Goal: Task Accomplishment & Management: Use online tool/utility

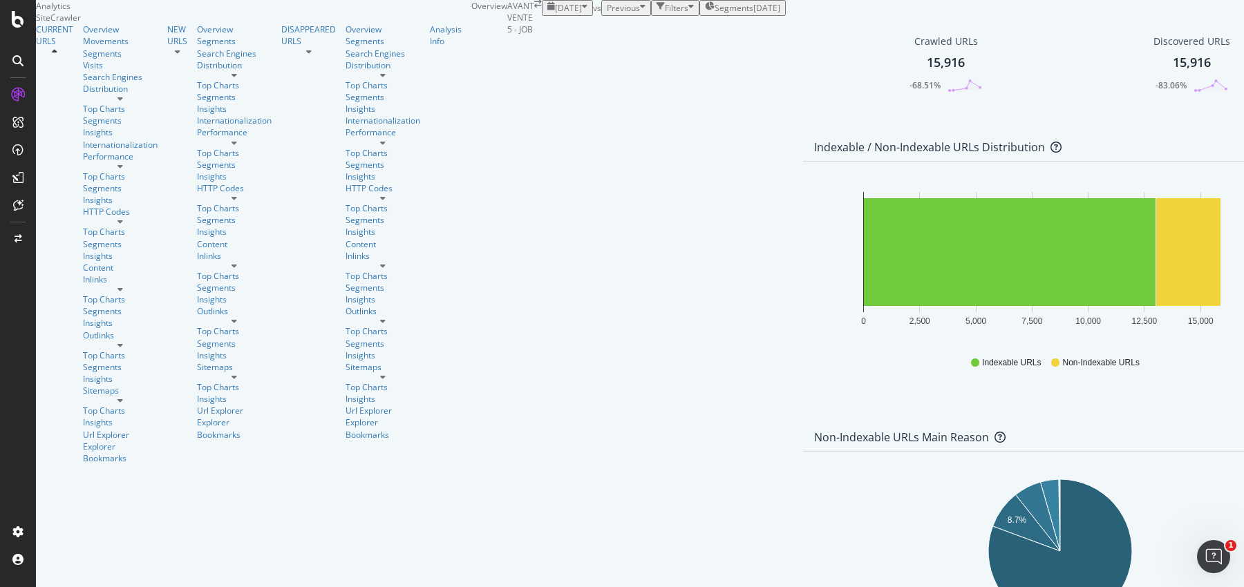
click at [796, 214] on div "Indexable / Non-Indexable URLs Distribution Bar Bar (by Percentage) Table Expor…" at bounding box center [1060, 279] width 528 height 290
click at [83, 95] on div "Distribution" at bounding box center [120, 89] width 75 height 12
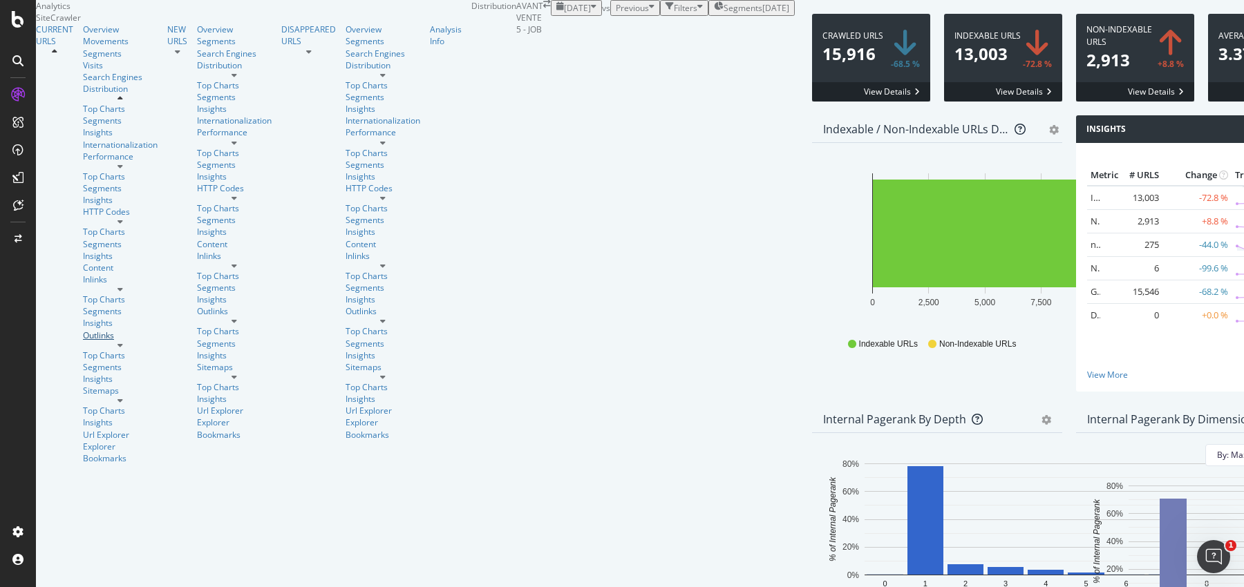
click at [83, 341] on div "Outlinks" at bounding box center [120, 336] width 75 height 12
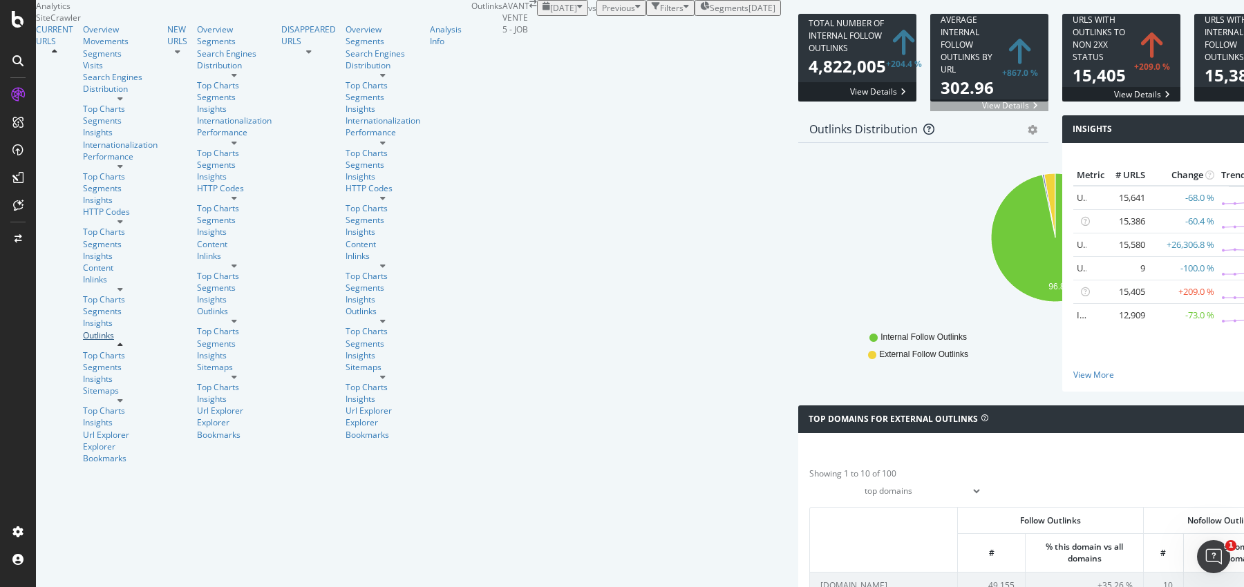
scroll to position [450, 0]
click at [83, 35] on div "Overview" at bounding box center [120, 29] width 75 height 12
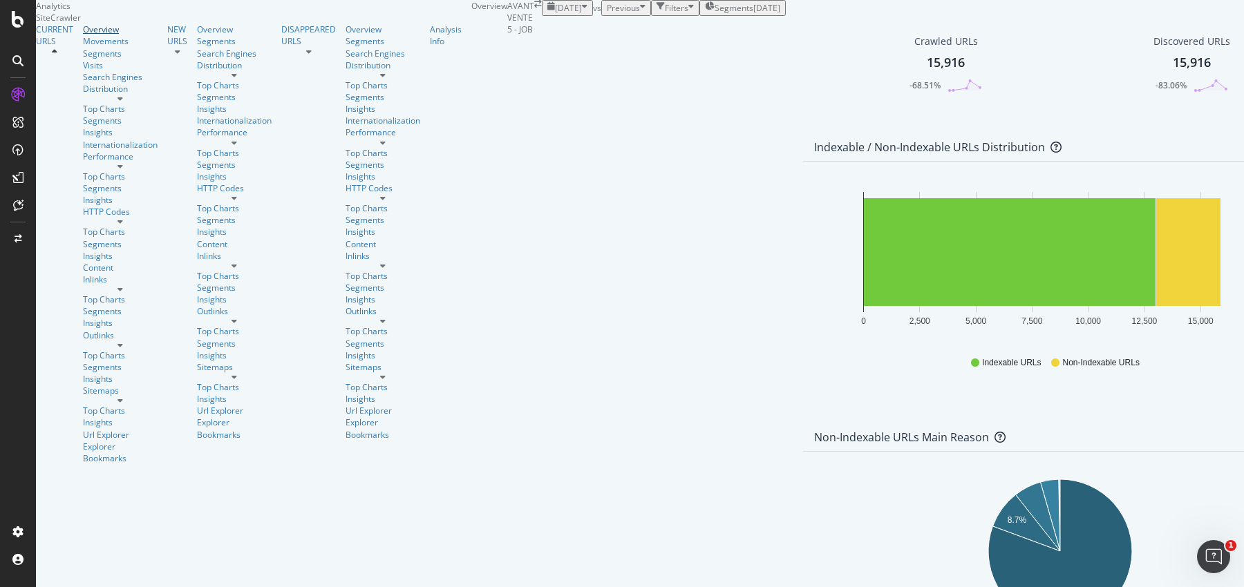
scroll to position [913, 0]
click at [83, 95] on div "Distribution" at bounding box center [120, 89] width 75 height 12
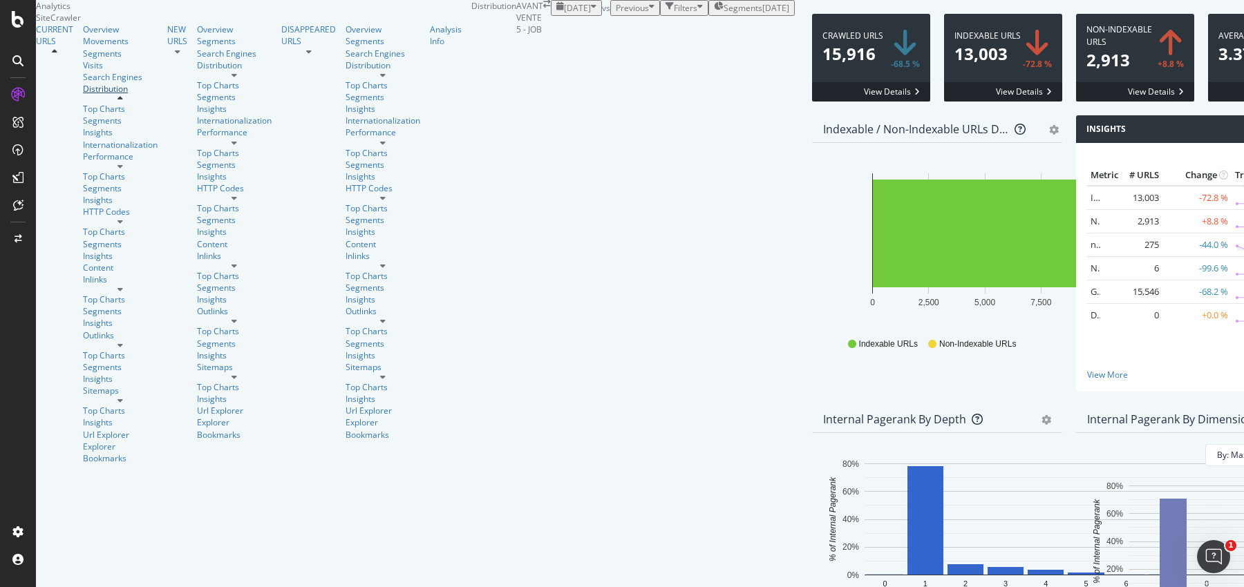
scroll to position [389, 0]
click at [1165, 275] on rect "A chart." at bounding box center [1197, 234] width 64 height 108
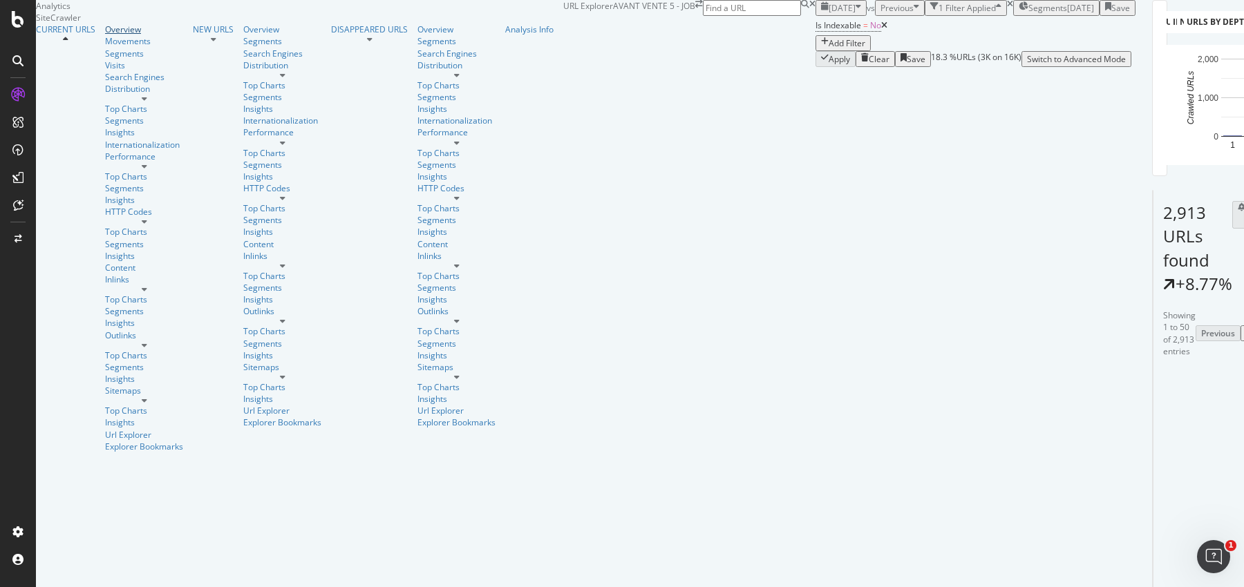
click at [105, 35] on link "Overview" at bounding box center [144, 29] width 78 height 12
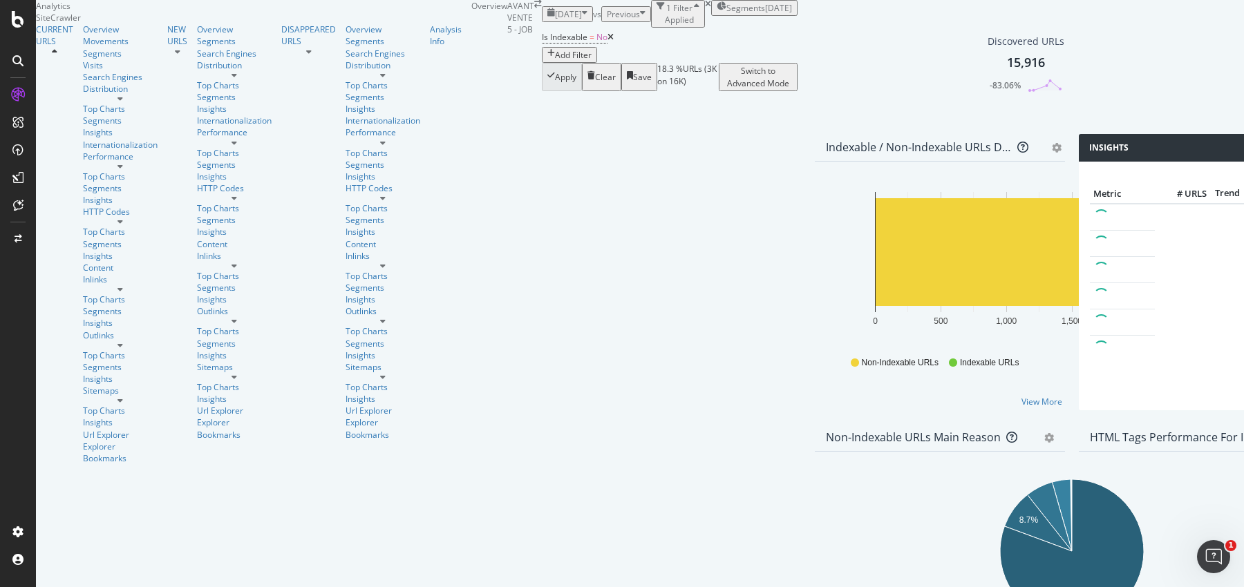
click at [607, 41] on icon at bounding box center [610, 37] width 6 height 8
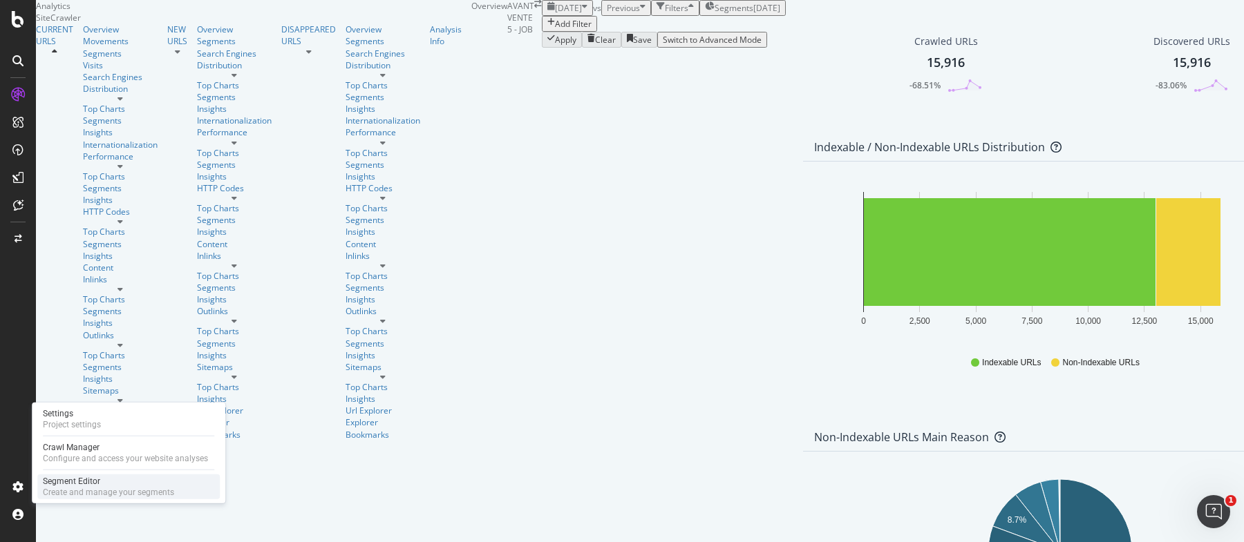
click at [95, 483] on div "Segment Editor" at bounding box center [108, 481] width 131 height 11
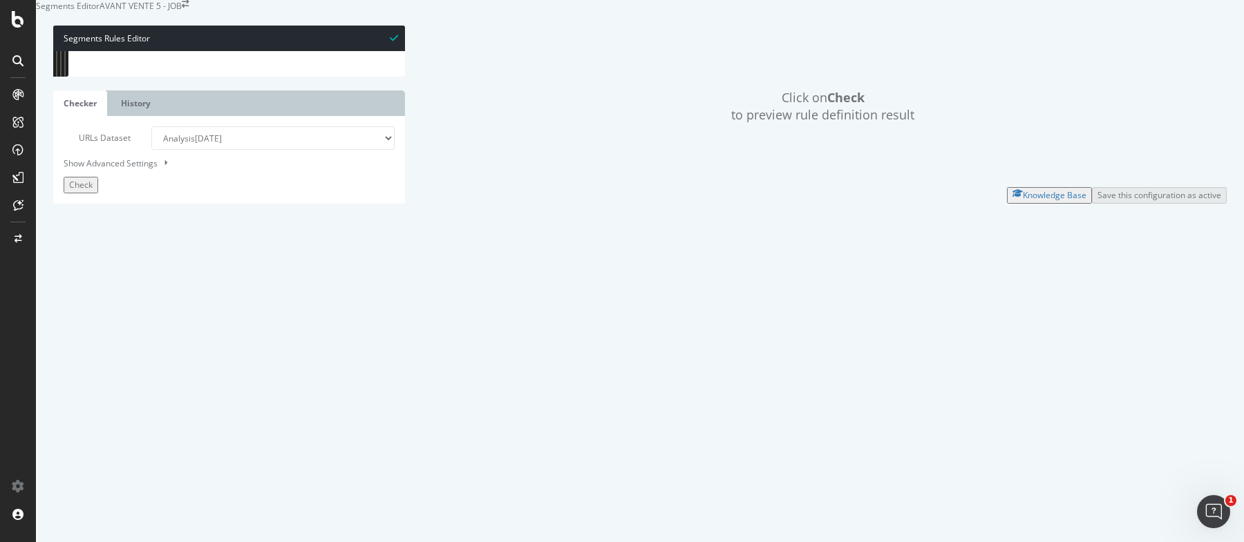
scroll to position [256, 0]
click at [98, 193] on button "Check" at bounding box center [81, 185] width 35 height 16
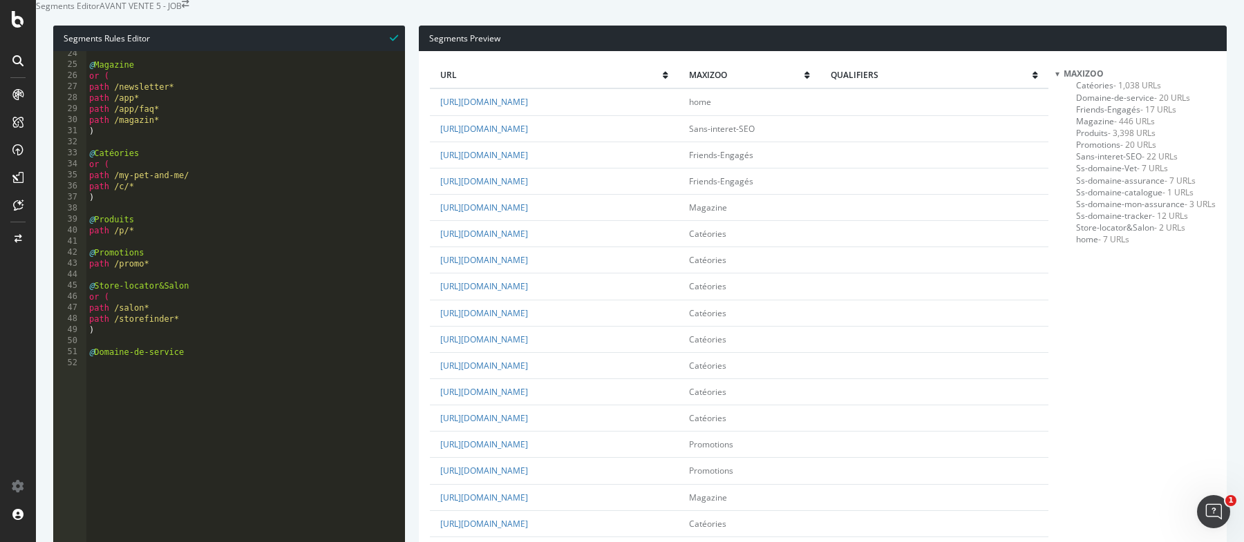
click at [1103, 127] on span "Magazine - 446 URLs" at bounding box center [1115, 121] width 79 height 12
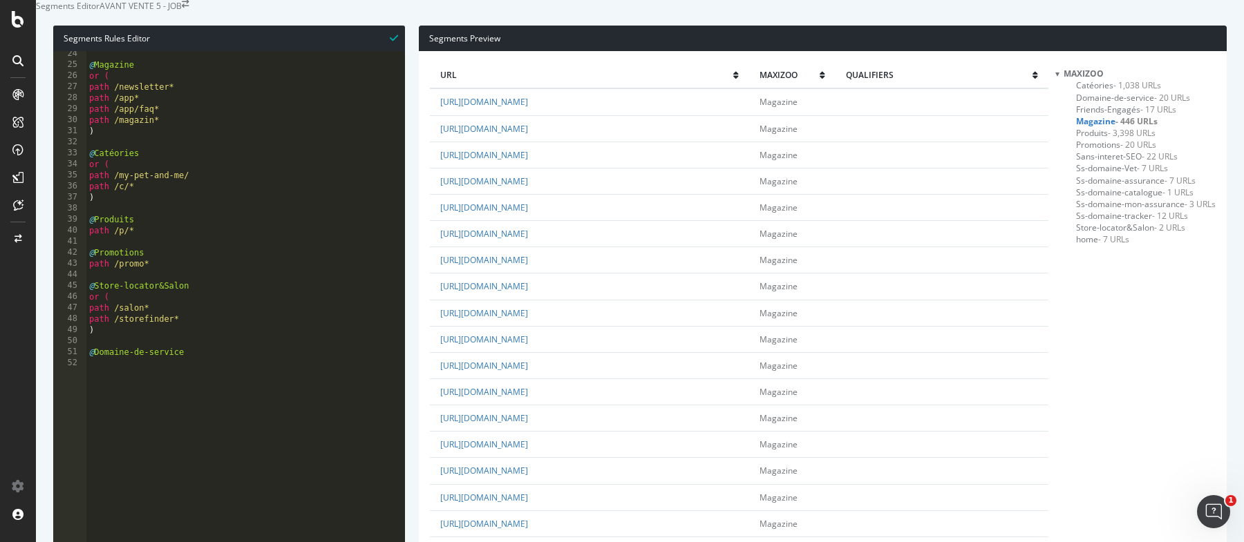
click at [1110, 91] on span "Catéories - 1,038 URLs" at bounding box center [1118, 85] width 85 height 12
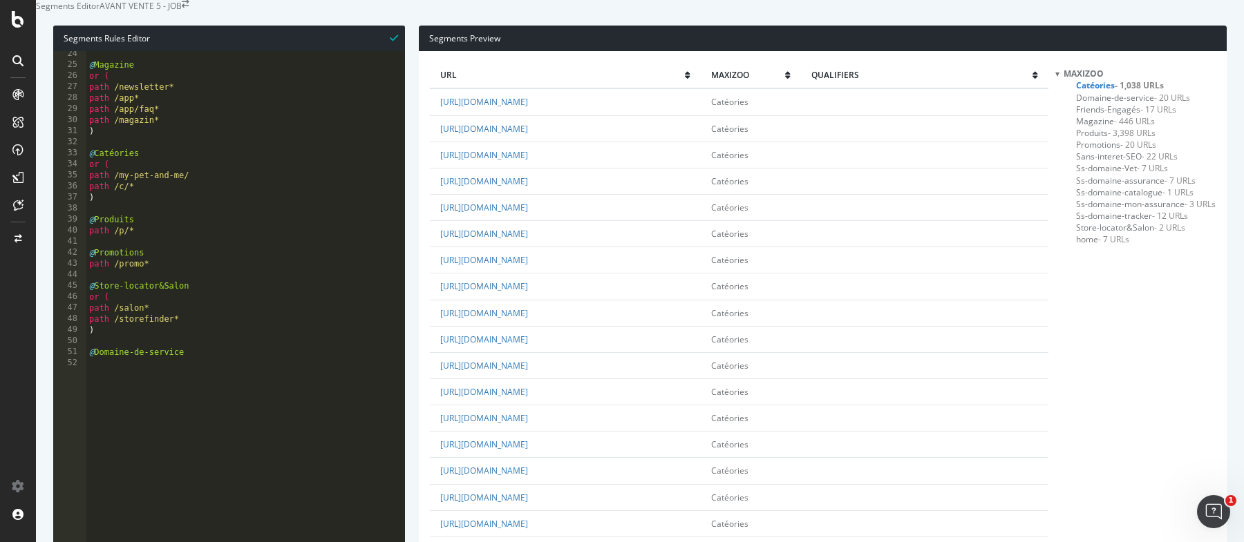
click at [171, 216] on div "@ Magazine or ( path /newsletter* path /app* path /app/faq* path /magazin* ) @ …" at bounding box center [238, 204] width 305 height 312
click at [146, 225] on div "@ Magazine or ( path /newsletter* path /app* path /app/faq* path /magazin* ) @ …" at bounding box center [238, 204] width 305 height 312
click at [154, 166] on div "@ Magazine or ( path /newsletter* path /app* path /app/faq* path /magazin* ) @ …" at bounding box center [238, 204] width 305 height 312
type textarea "#"
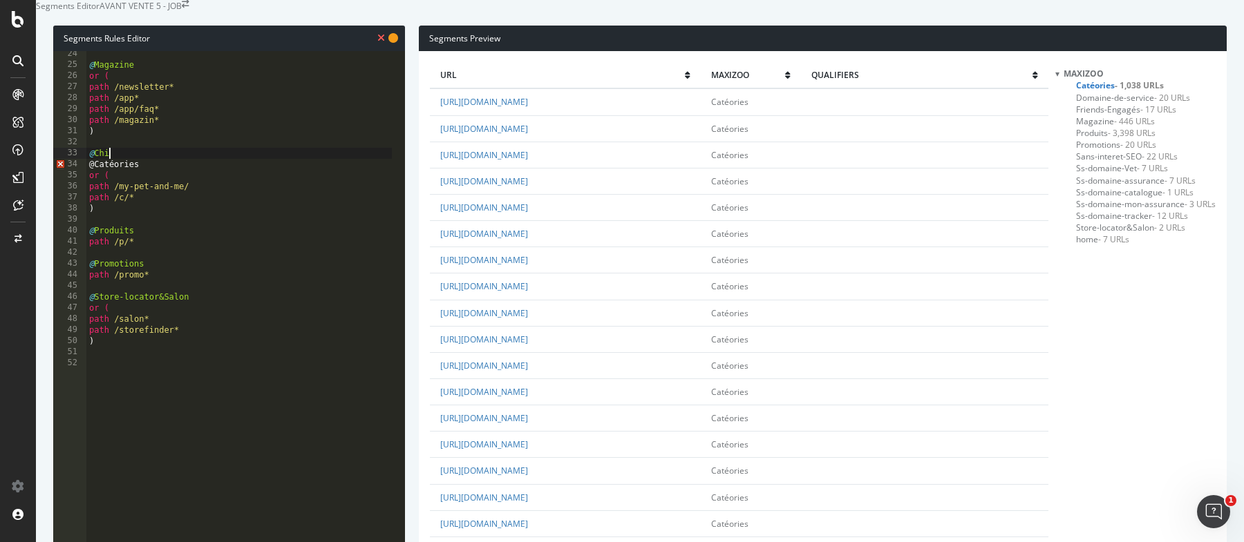
type textarea "@Chien"
type textarea "path /c/chien*"
type textarea "@Chat"
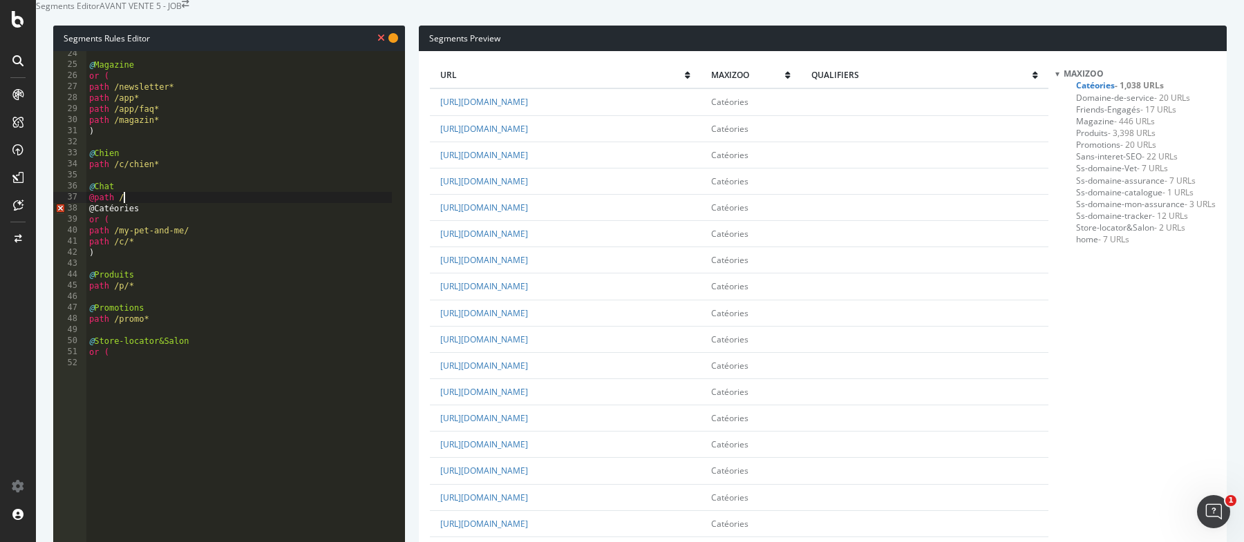
scroll to position [0, 2]
type textarea "@path /c/chat*"
click at [95, 231] on div "@ Magazine or ( path /newsletter* path /app* path /app/faq* path /magazin* ) @ …" at bounding box center [238, 204] width 305 height 312
type textarea "path /c/chat*"
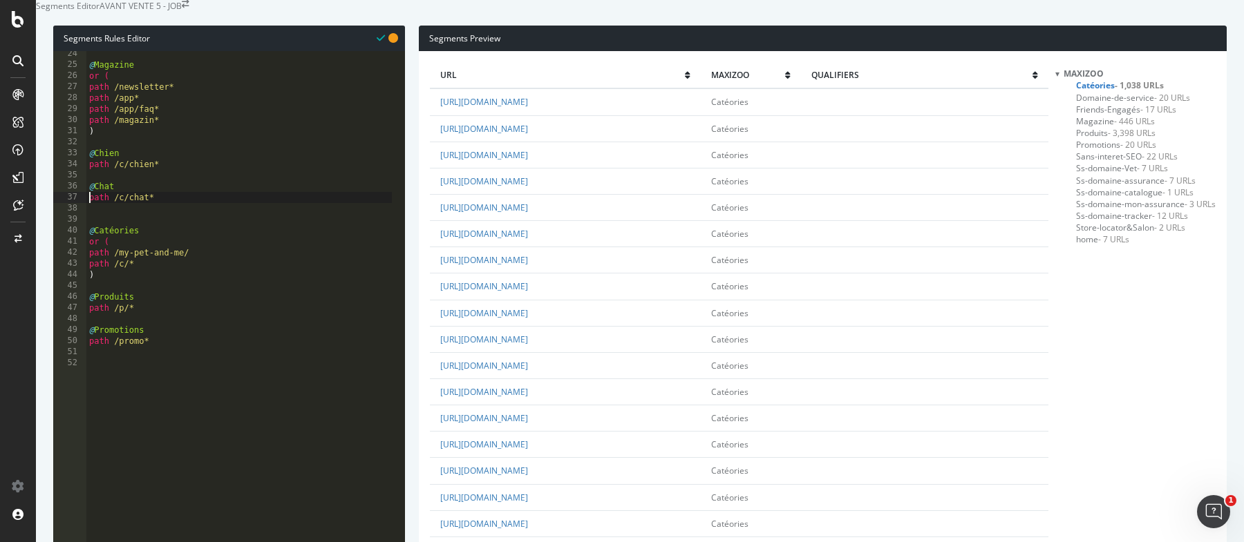
click at [173, 249] on div "@ Magazine or ( path /newsletter* path /app* path /app/faq* path /magazin* ) @ …" at bounding box center [238, 204] width 305 height 312
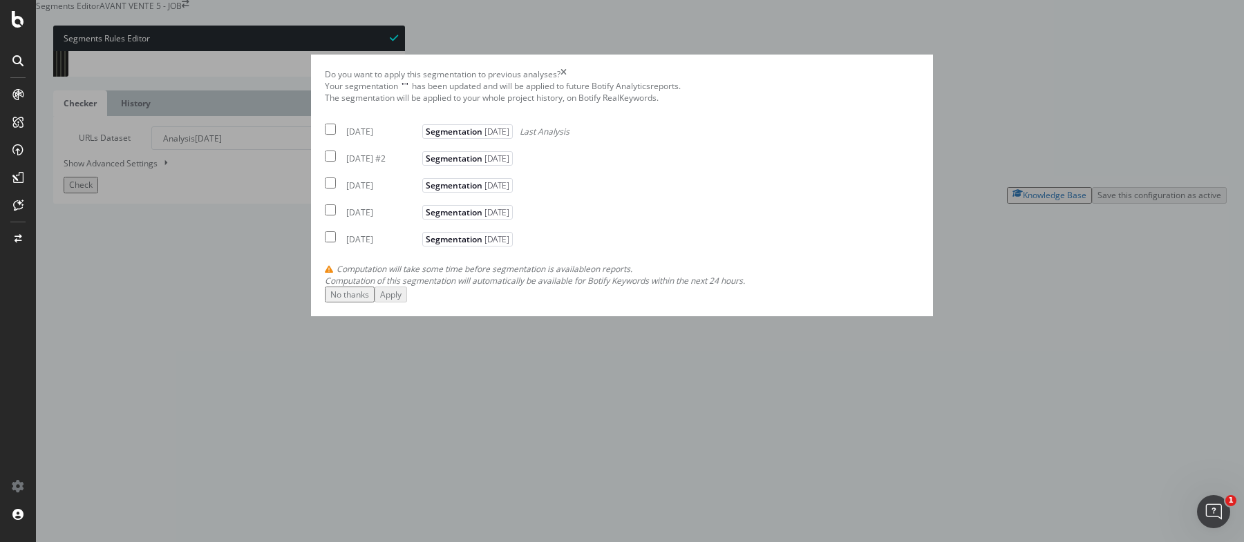
click at [397, 137] on div "[DATE]" at bounding box center [382, 132] width 73 height 12
checkbox input "true"
click at [401, 301] on div "Apply" at bounding box center [390, 295] width 21 height 12
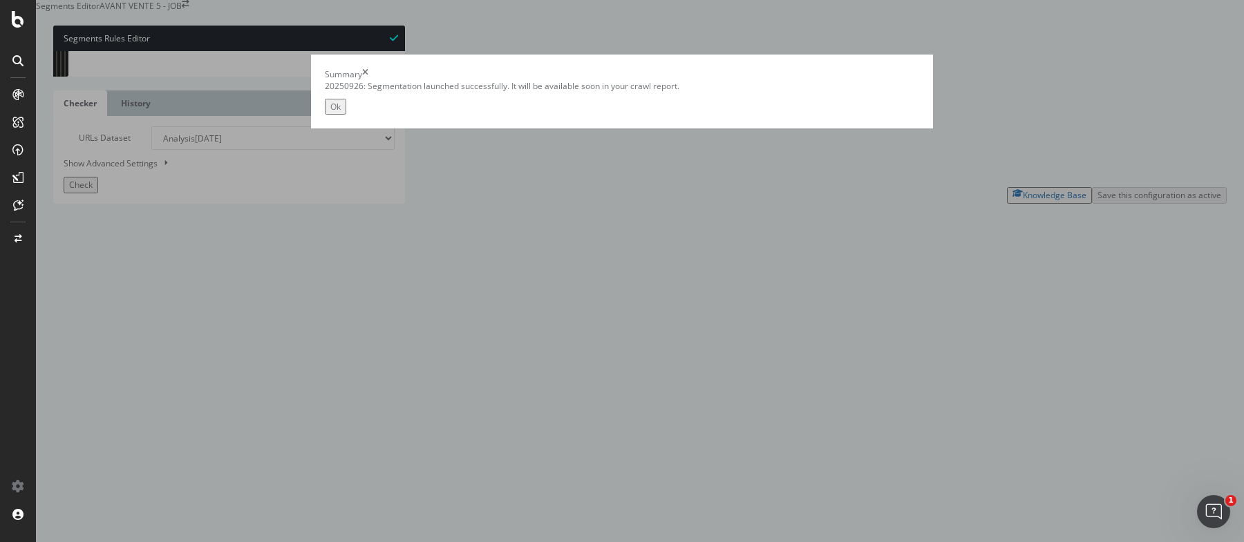
click at [346, 115] on button "Ok" at bounding box center [335, 107] width 21 height 16
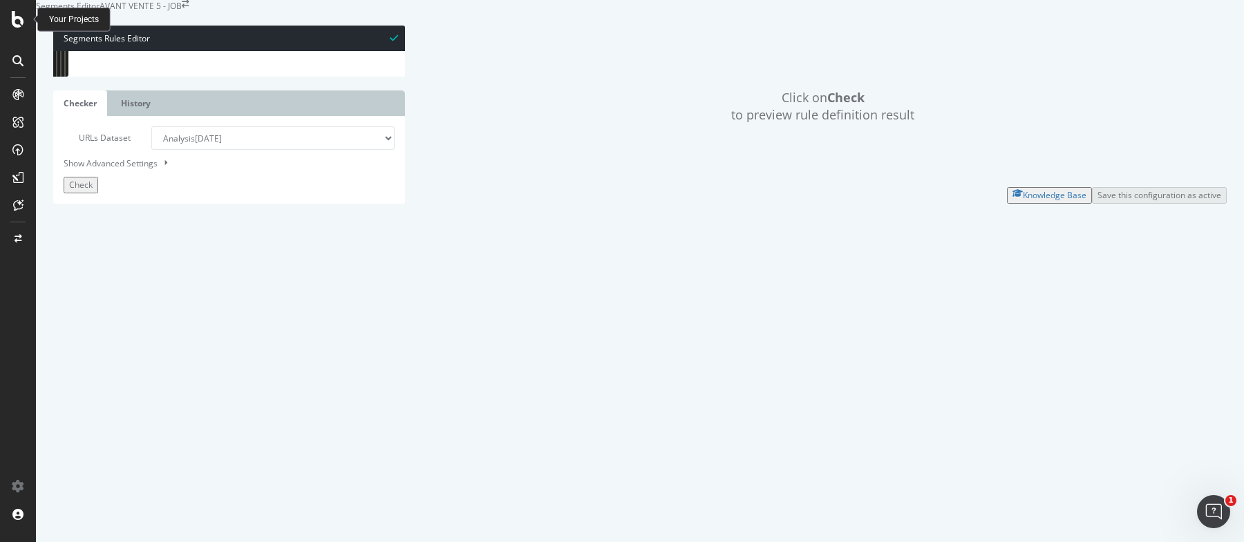
click at [17, 19] on icon at bounding box center [18, 19] width 12 height 17
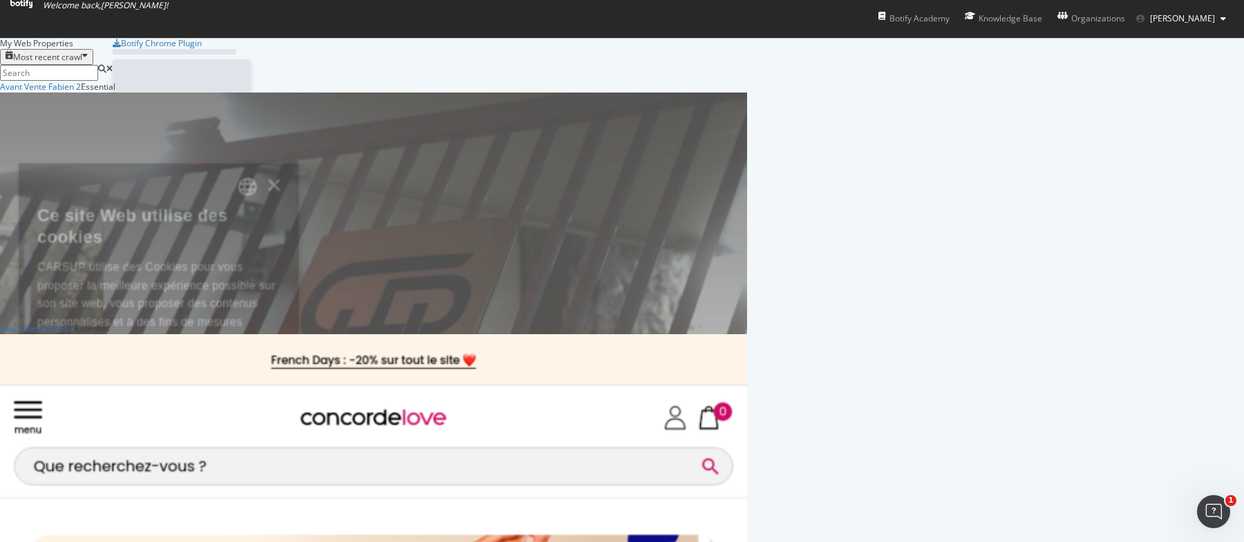
scroll to position [529, 1217]
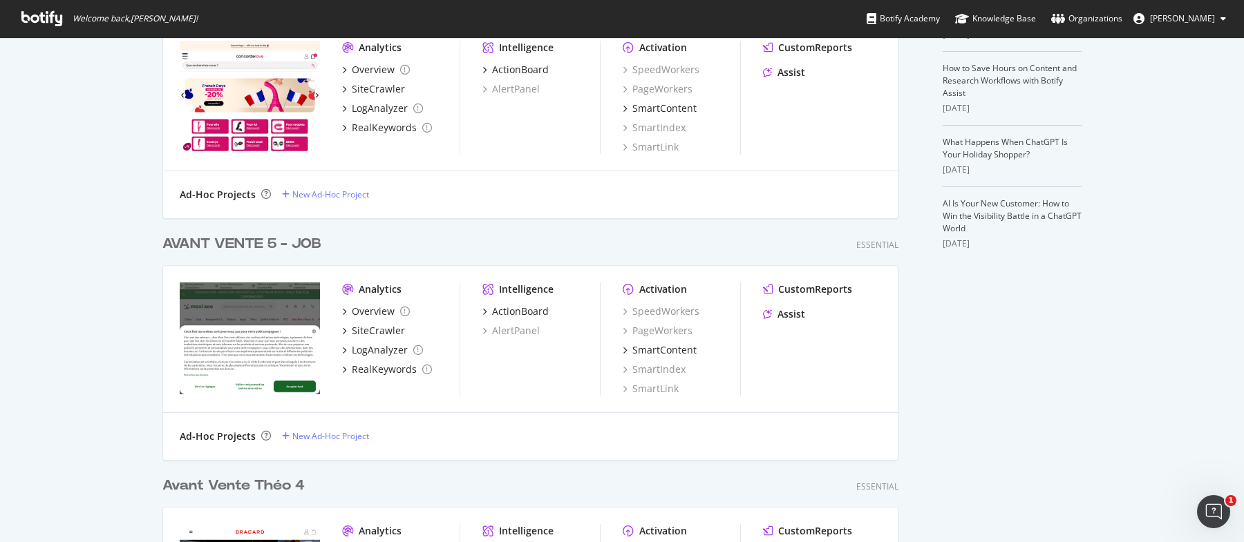
scroll to position [374, 0]
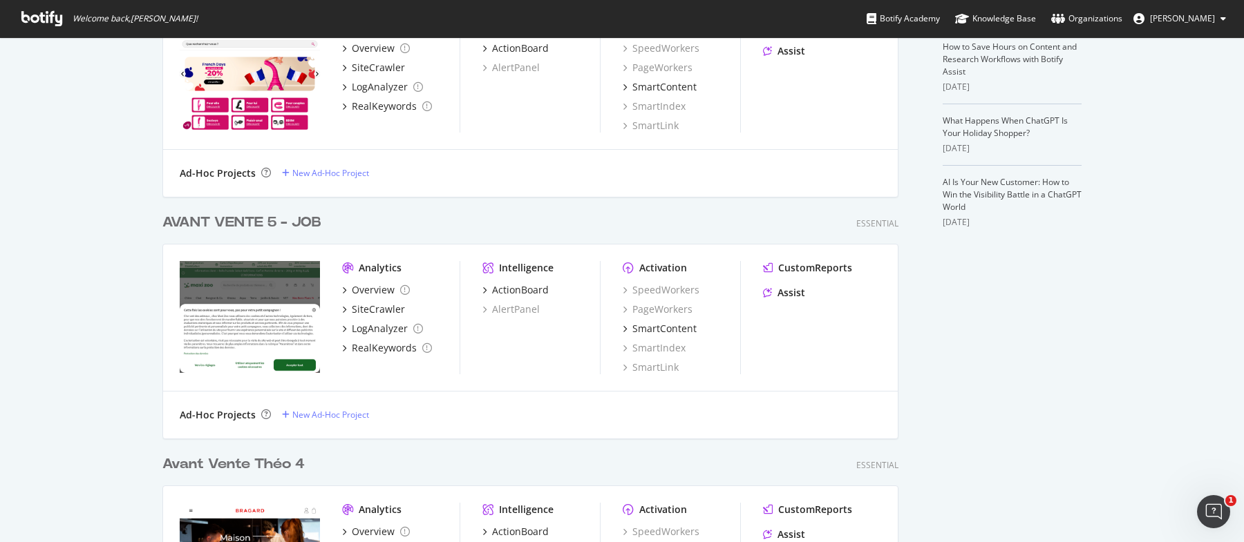
click at [247, 220] on div "AVANT VENTE 5 - JOB" at bounding box center [241, 223] width 159 height 20
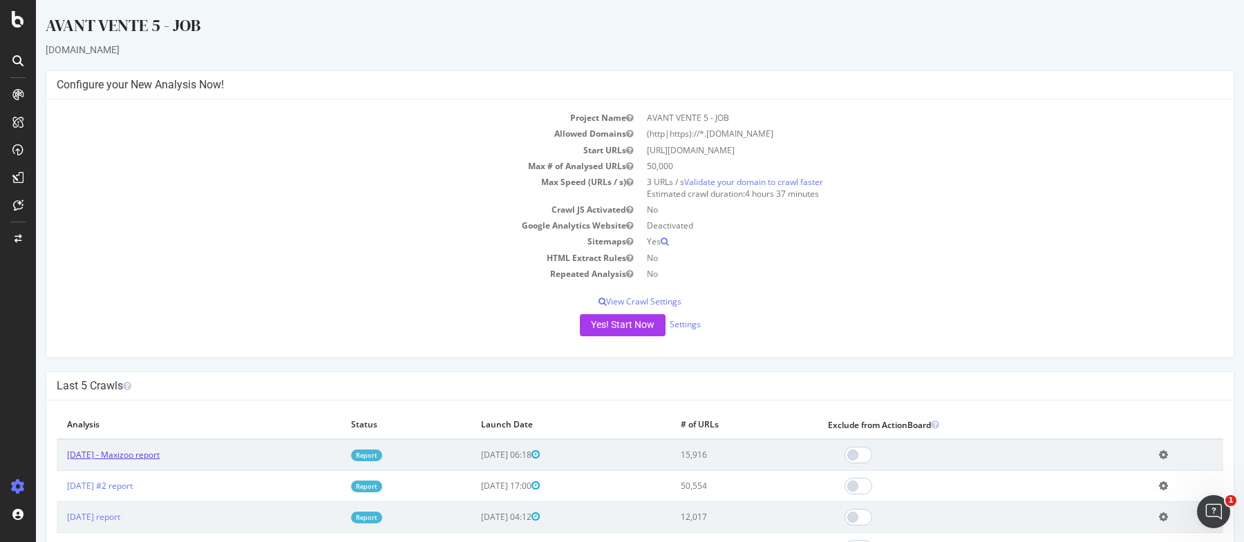
click at [160, 451] on link "[DATE] - Maxizoo report" at bounding box center [113, 455] width 93 height 12
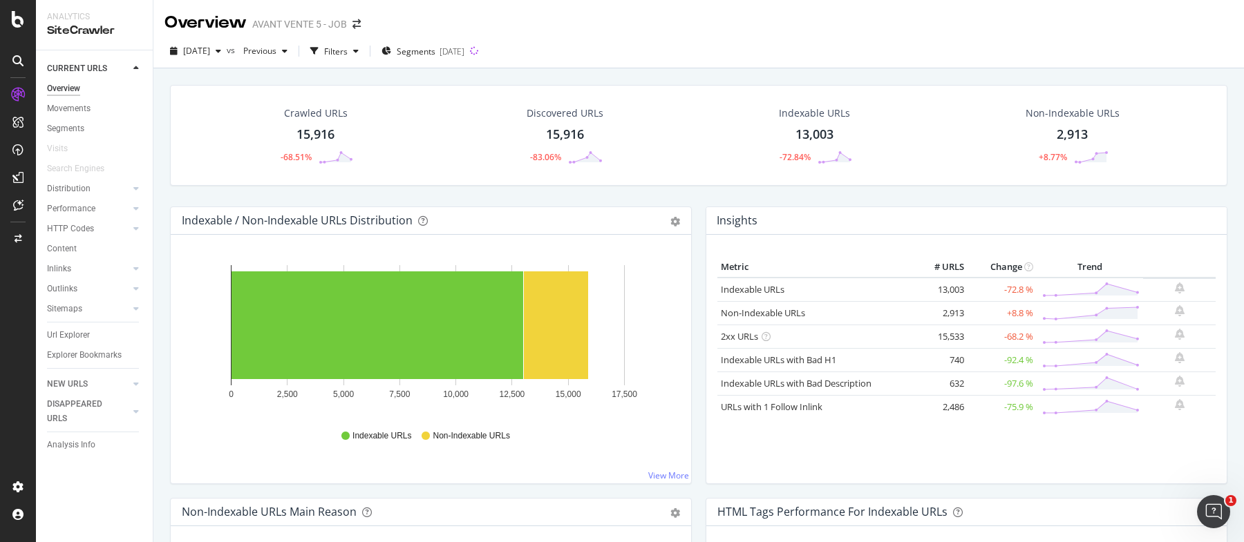
click at [689, 213] on div "Indexable / Non-Indexable URLs Distribution Bar Bar (by Percentage) Table Expor…" at bounding box center [430, 353] width 535 height 292
click at [691, 213] on div "Indexable / Non-Indexable URLs Distribution Bar Bar (by Percentage) Table Expor…" at bounding box center [430, 353] width 535 height 292
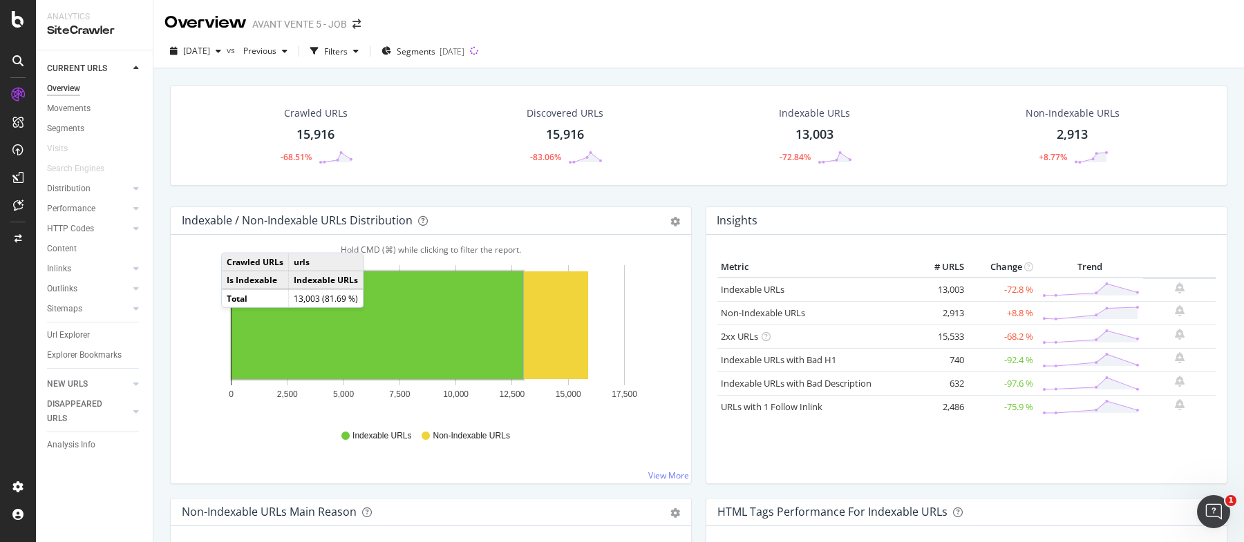
scroll to position [147, 0]
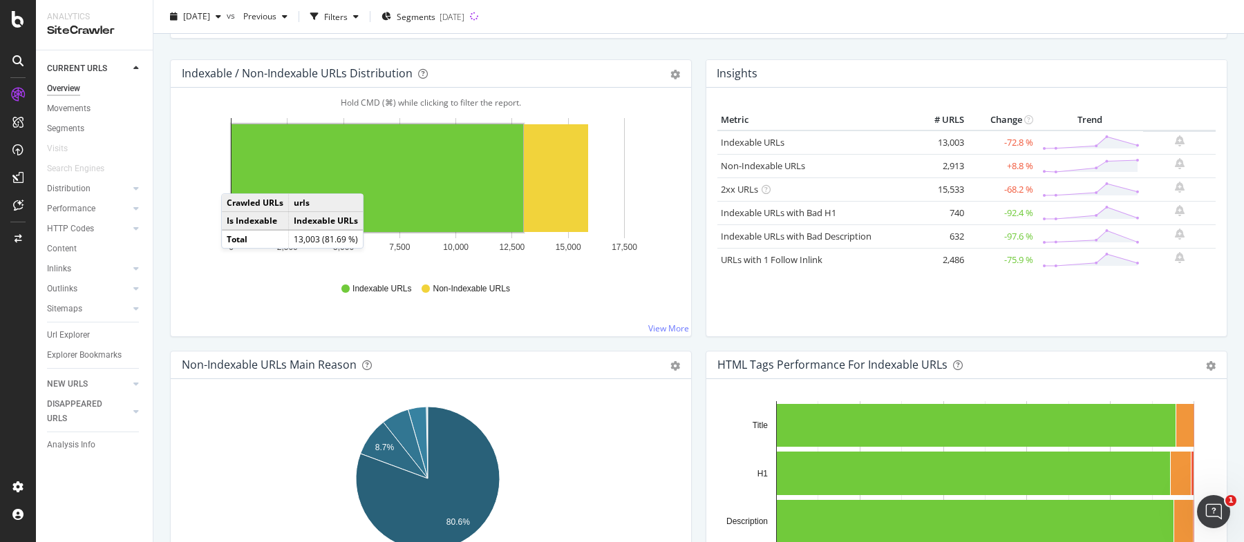
click at [698, 125] on div "Insights Metric # URLS Change Trend Indexable URLs 13,003 -72.8 % Non-Indexable…" at bounding box center [965, 205] width 535 height 292
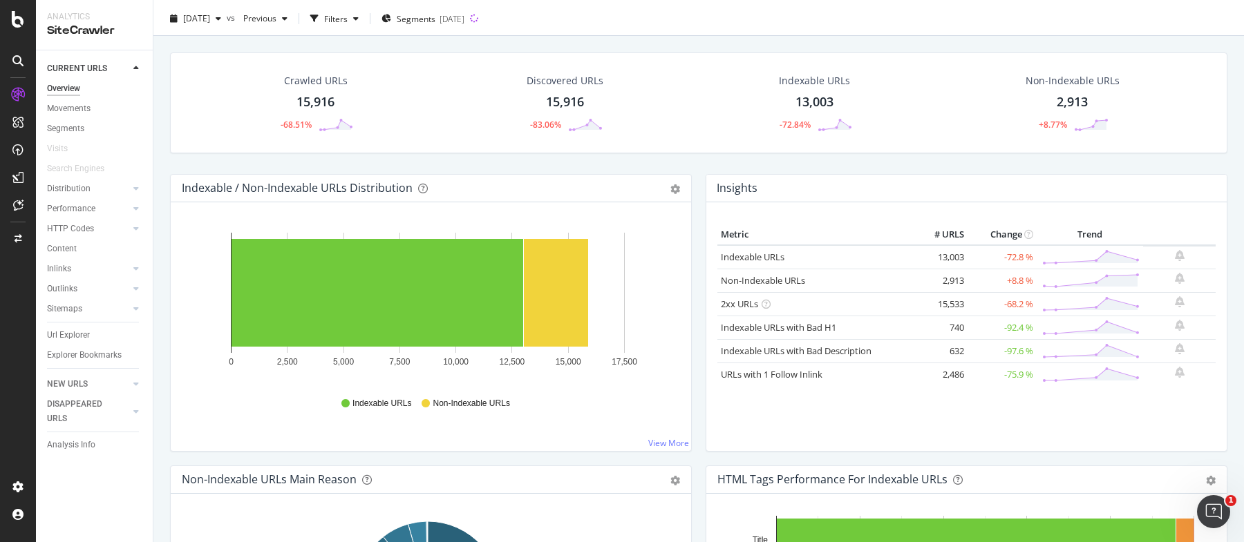
scroll to position [0, 0]
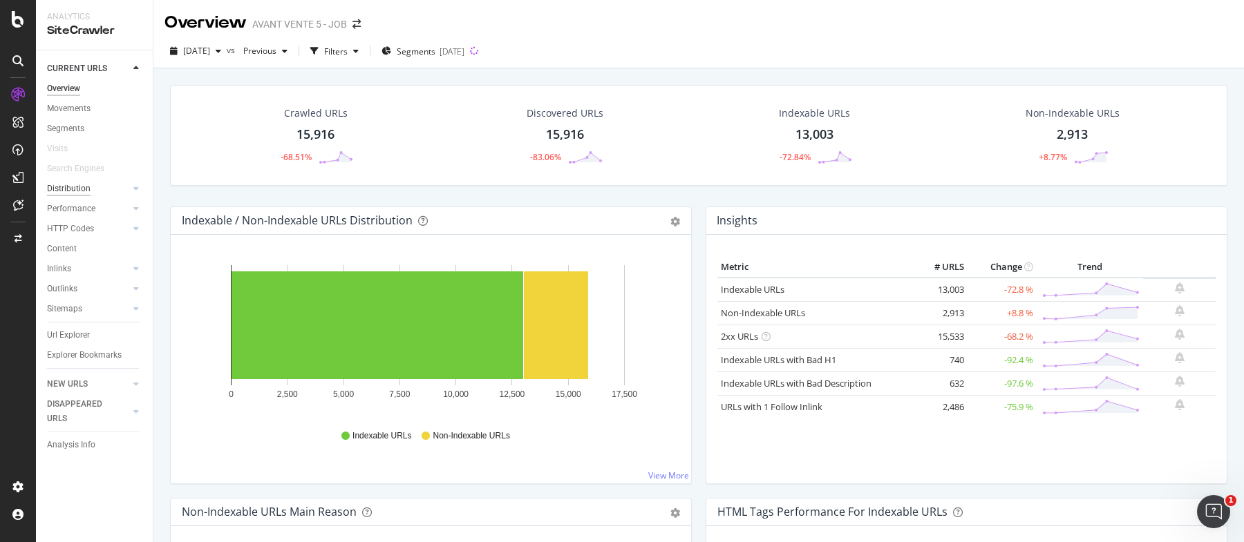
click at [63, 188] on div "Distribution" at bounding box center [69, 189] width 44 height 15
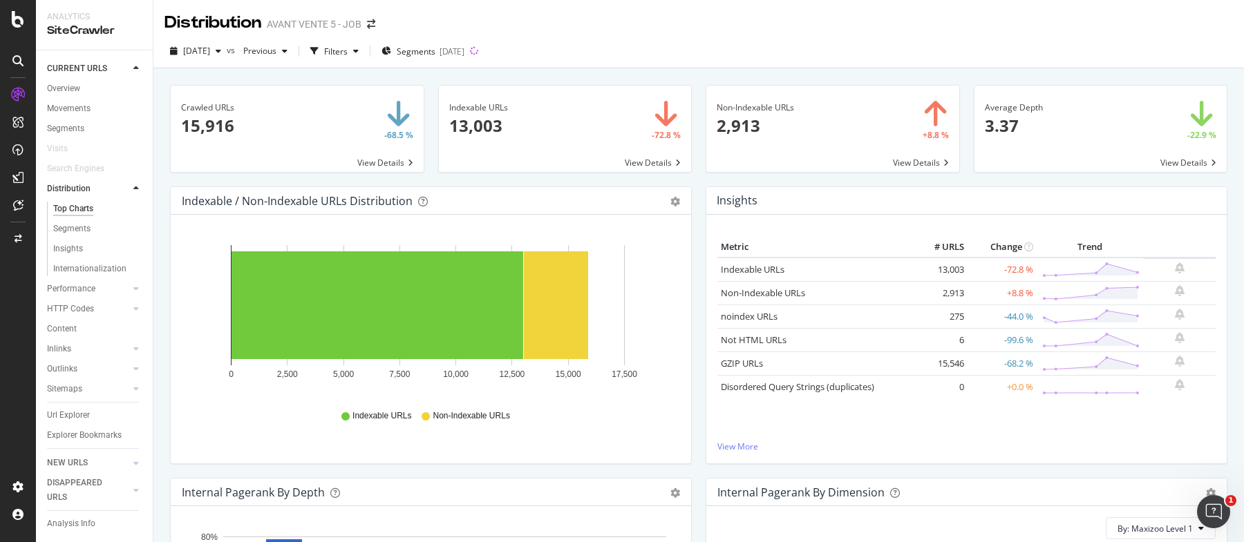
scroll to position [257, 0]
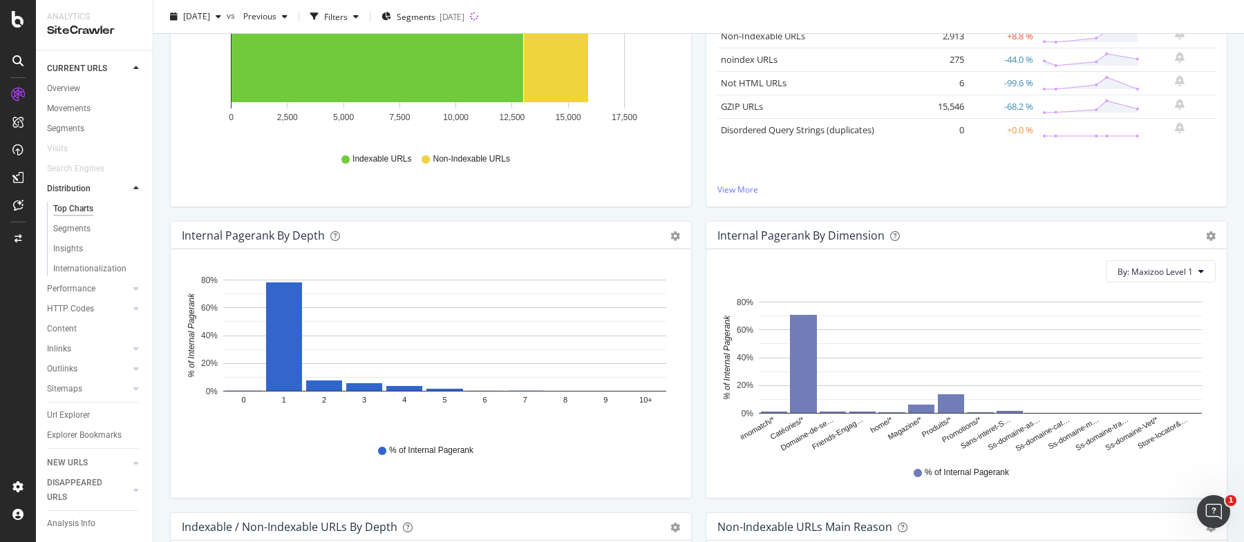
click at [688, 207] on div "Indexable / Non-Indexable URLs Distribution Bar Bar (by Percentage) Table Expor…" at bounding box center [430, 76] width 535 height 292
click at [939, 398] on rect "A chart." at bounding box center [950, 403] width 26 height 19
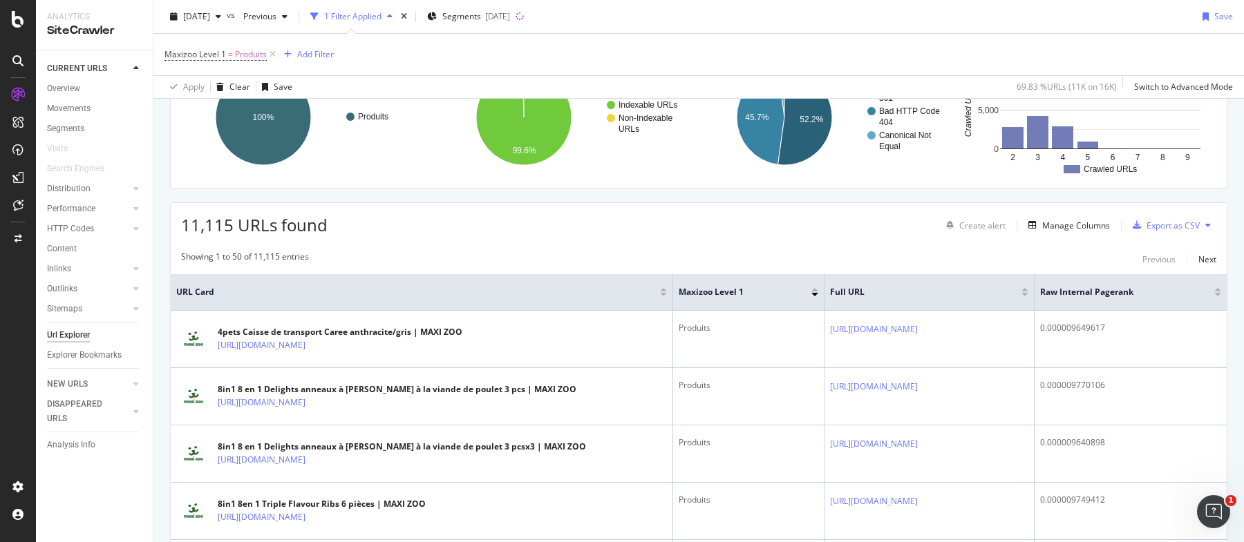
scroll to position [302, 0]
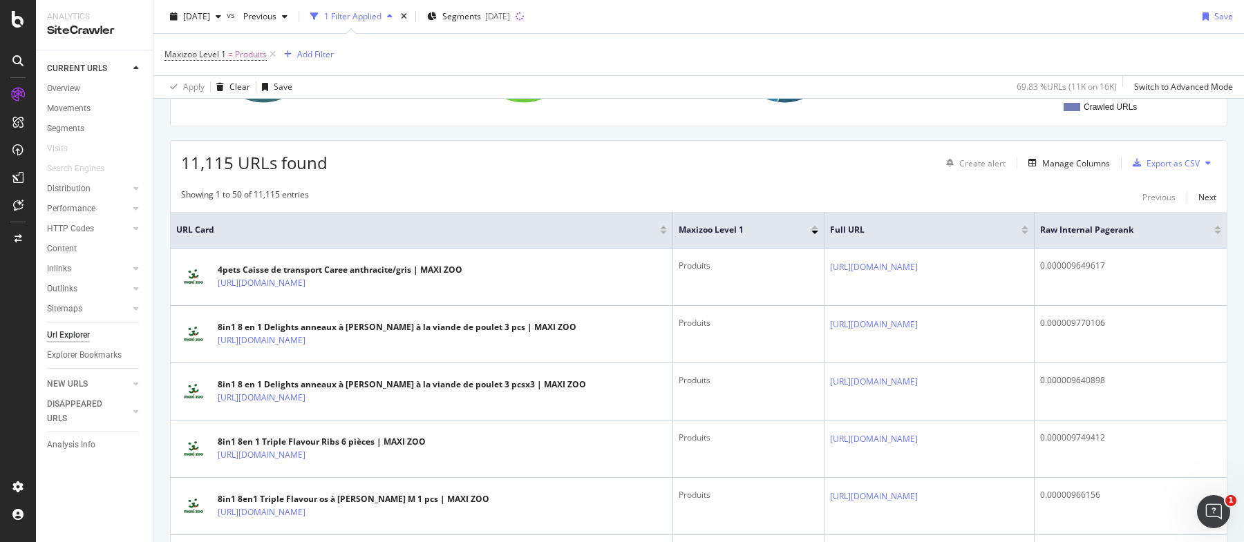
scroll to position [0, 0]
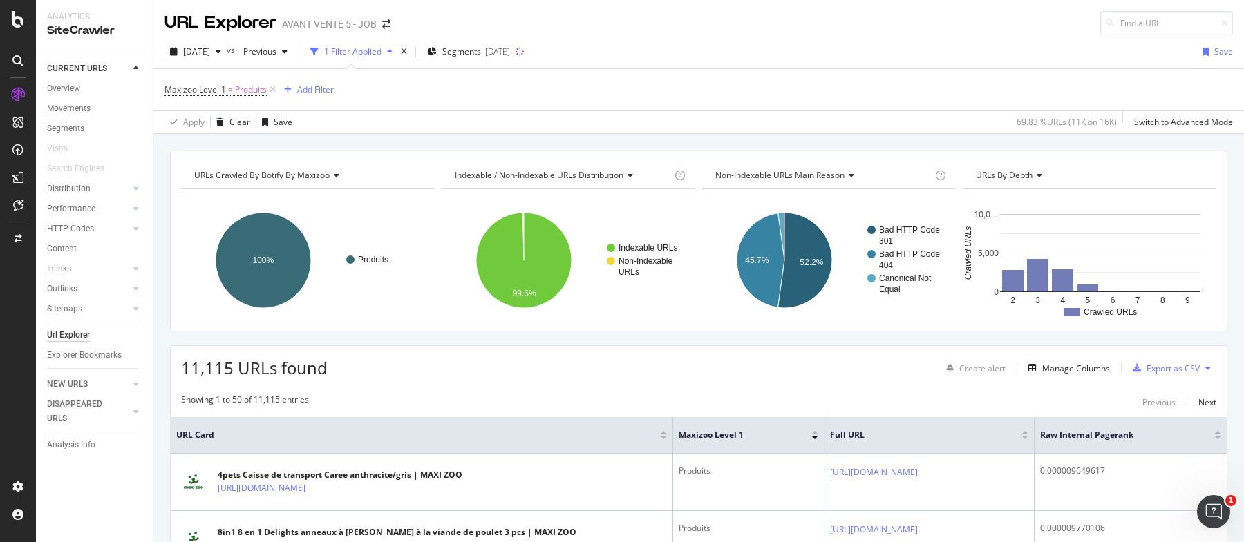
click at [80, 79] on div "Overview Movements Segments Visits Search Engines Distribution Top Charts Segme…" at bounding box center [100, 227] width 106 height 296
click at [74, 82] on div "Overview" at bounding box center [63, 89] width 33 height 15
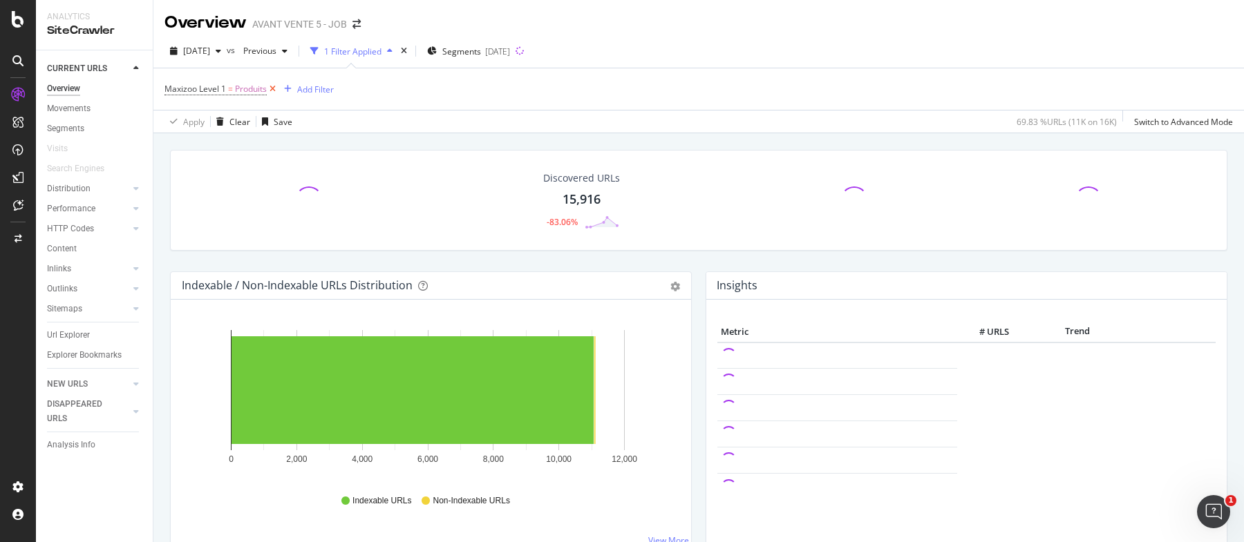
click at [274, 93] on icon at bounding box center [273, 89] width 12 height 14
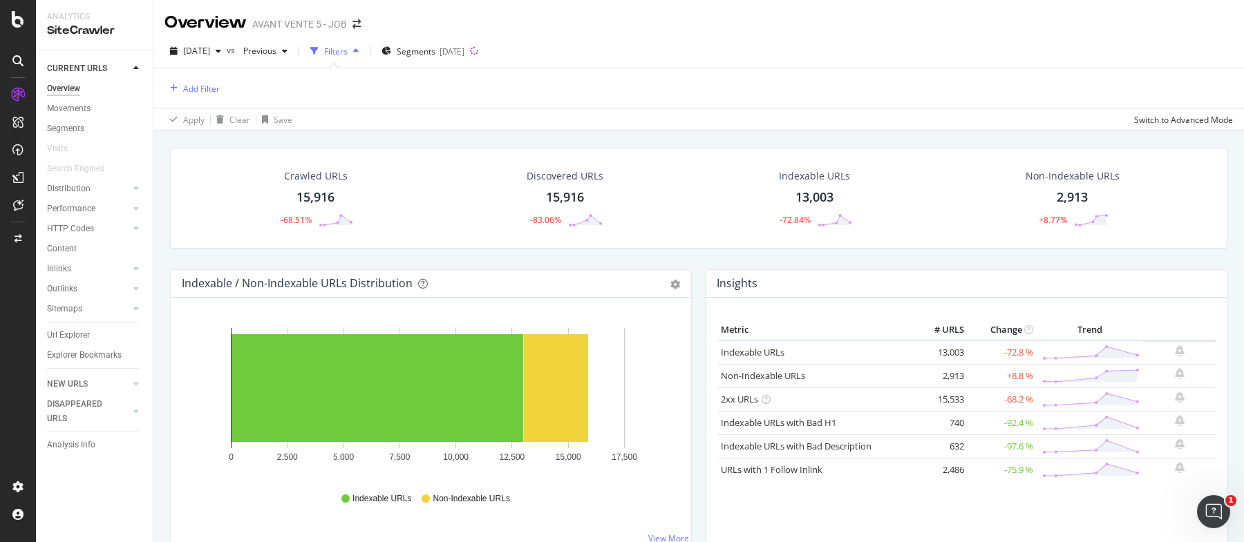
click at [689, 279] on div "Indexable / Non-Indexable URLs Distribution Bar Bar (by Percentage) Table Expor…" at bounding box center [430, 415] width 535 height 292
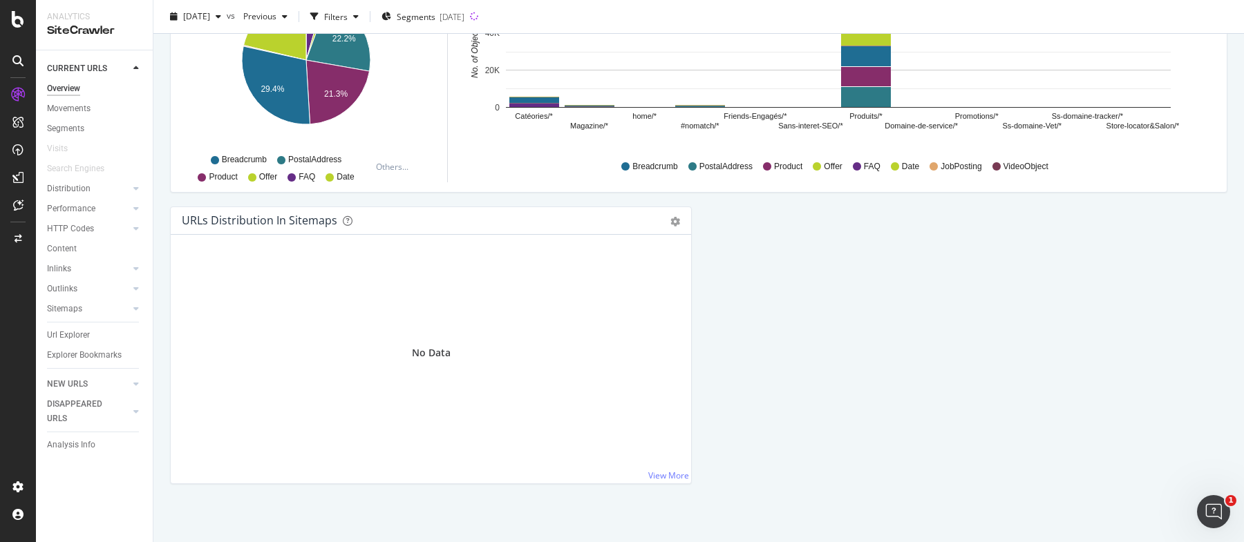
scroll to position [1095, 0]
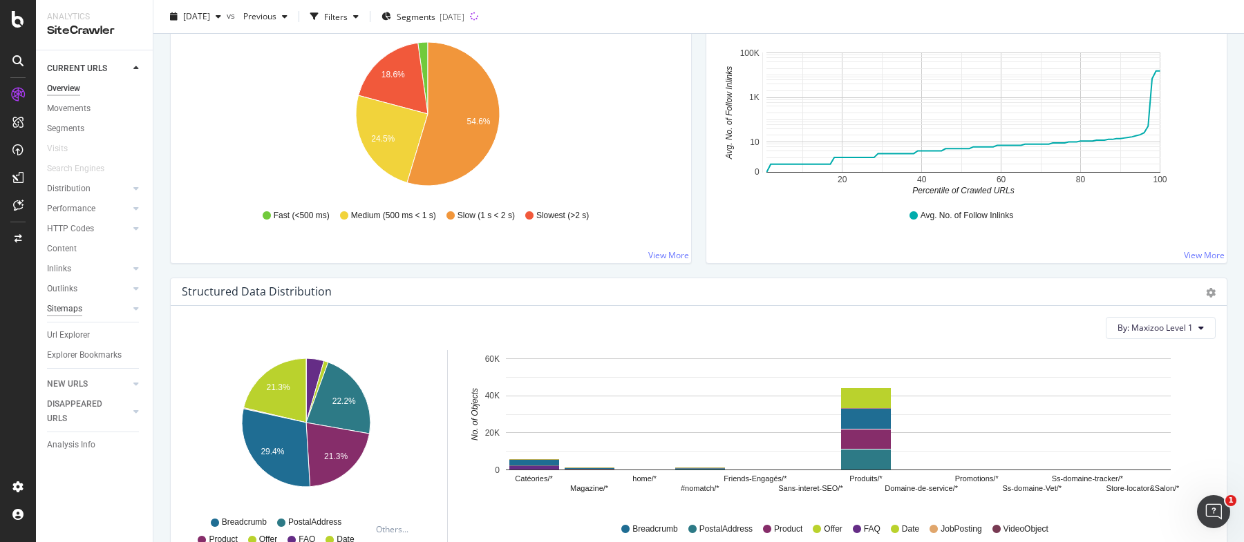
click at [74, 305] on div "Sitemaps" at bounding box center [64, 309] width 35 height 15
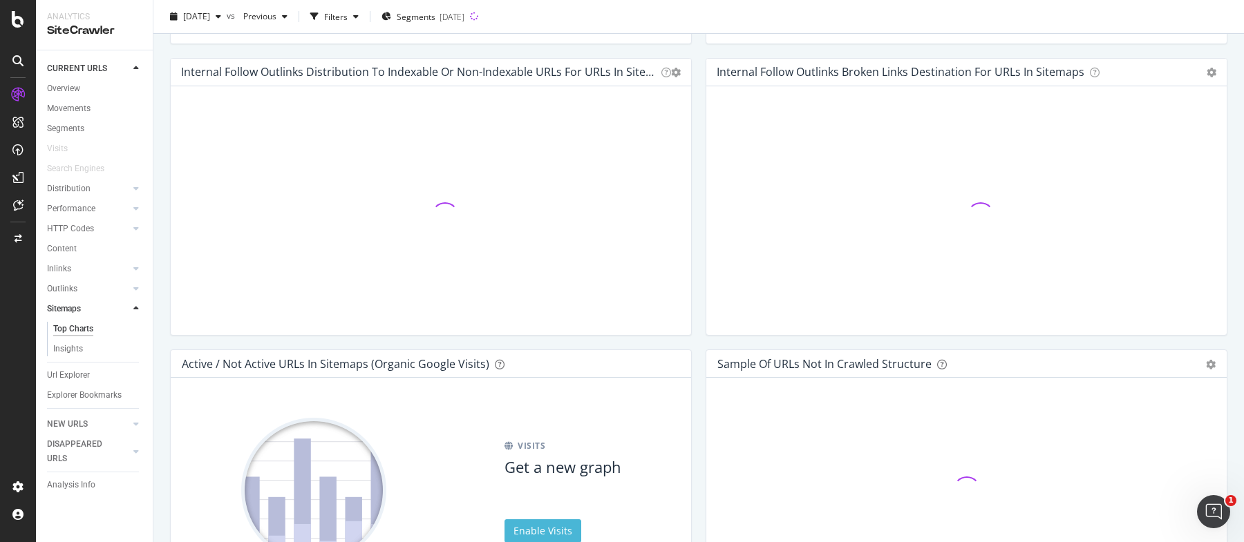
scroll to position [930, 0]
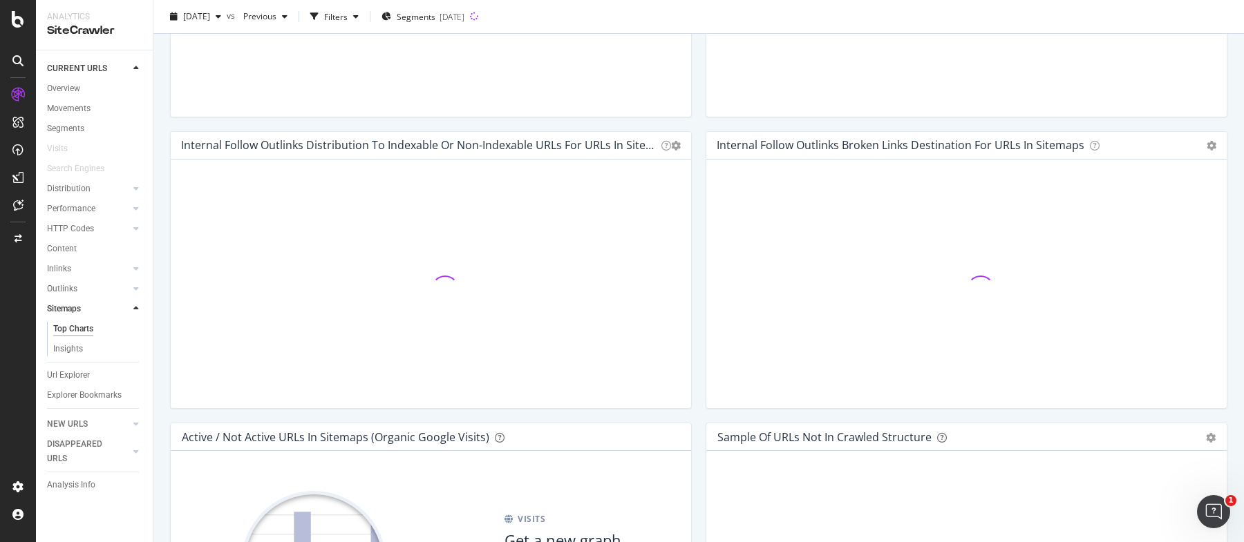
click at [64, 280] on div "Outlinks" at bounding box center [100, 289] width 106 height 20
click at [58, 286] on div "Outlinks" at bounding box center [62, 289] width 30 height 15
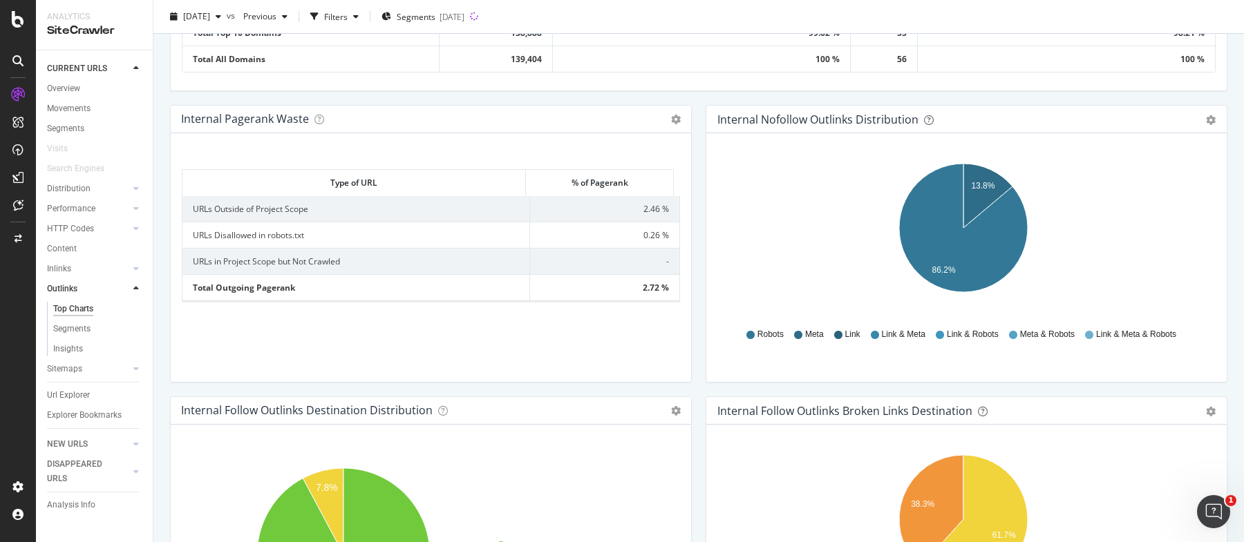
scroll to position [609, 0]
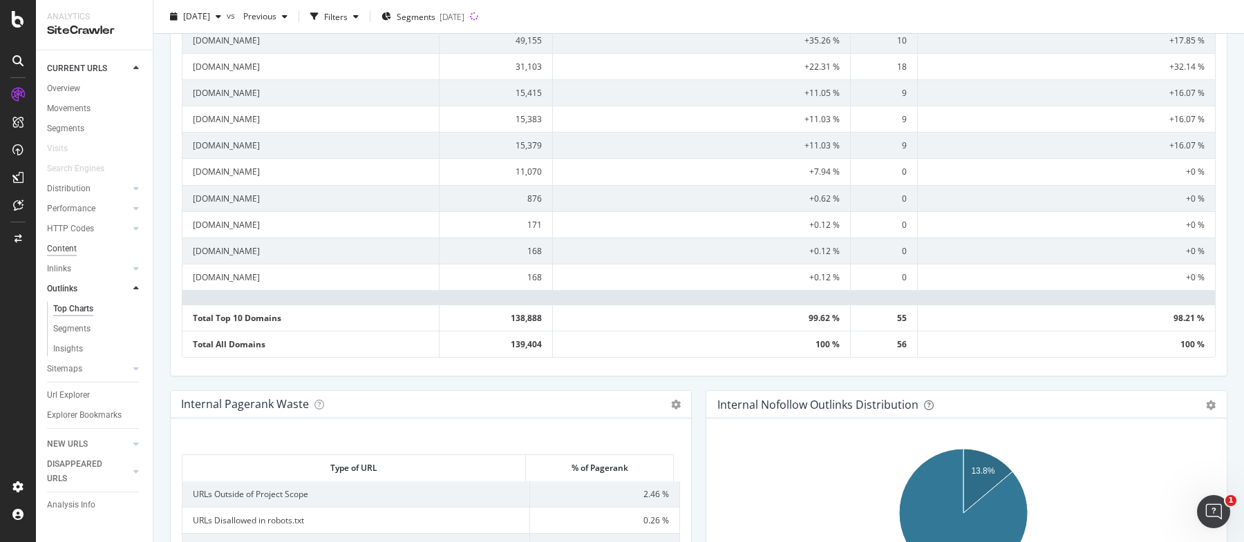
click at [61, 249] on div "Content" at bounding box center [62, 249] width 30 height 15
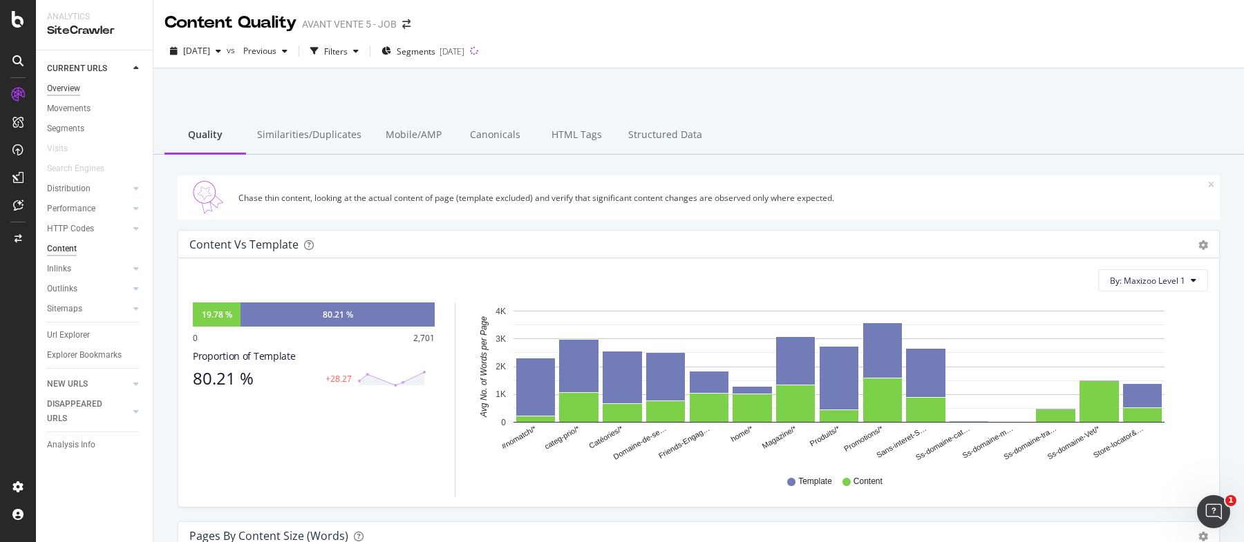
click at [74, 91] on div "Overview" at bounding box center [63, 89] width 33 height 15
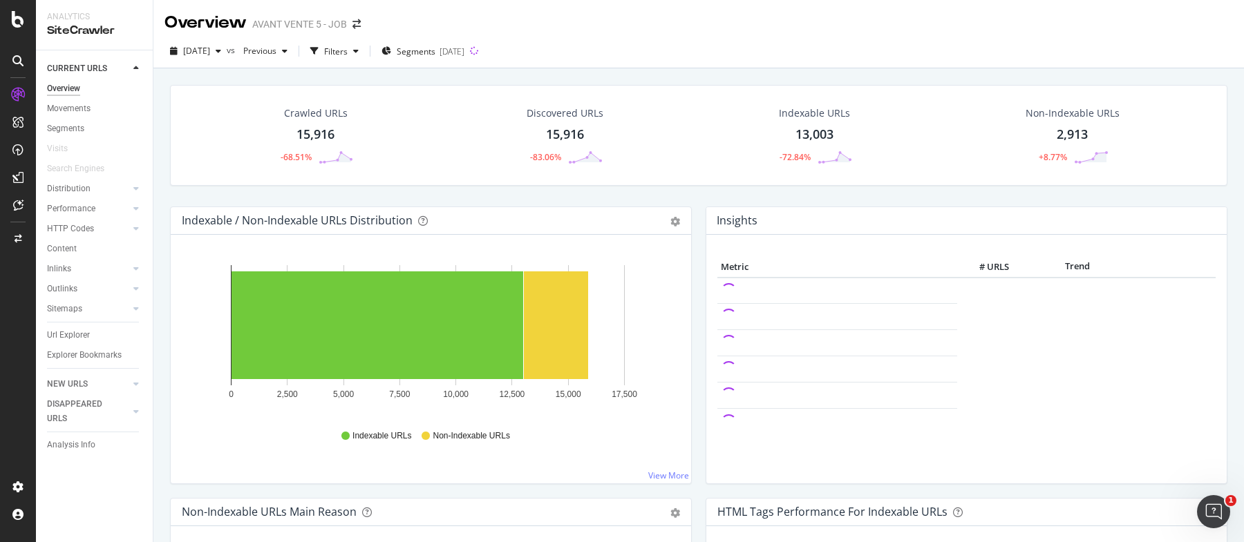
click at [698, 215] on div "Insights Metric # URLS Trend" at bounding box center [965, 353] width 535 height 292
click at [690, 215] on div "Indexable / Non-Indexable URLs Distribution Bar Bar (by Percentage) Table Expor…" at bounding box center [430, 353] width 535 height 292
click at [689, 214] on div "Indexable / Non-Indexable URLs Distribution Bar Bar (by Percentage) Table Expor…" at bounding box center [430, 353] width 535 height 292
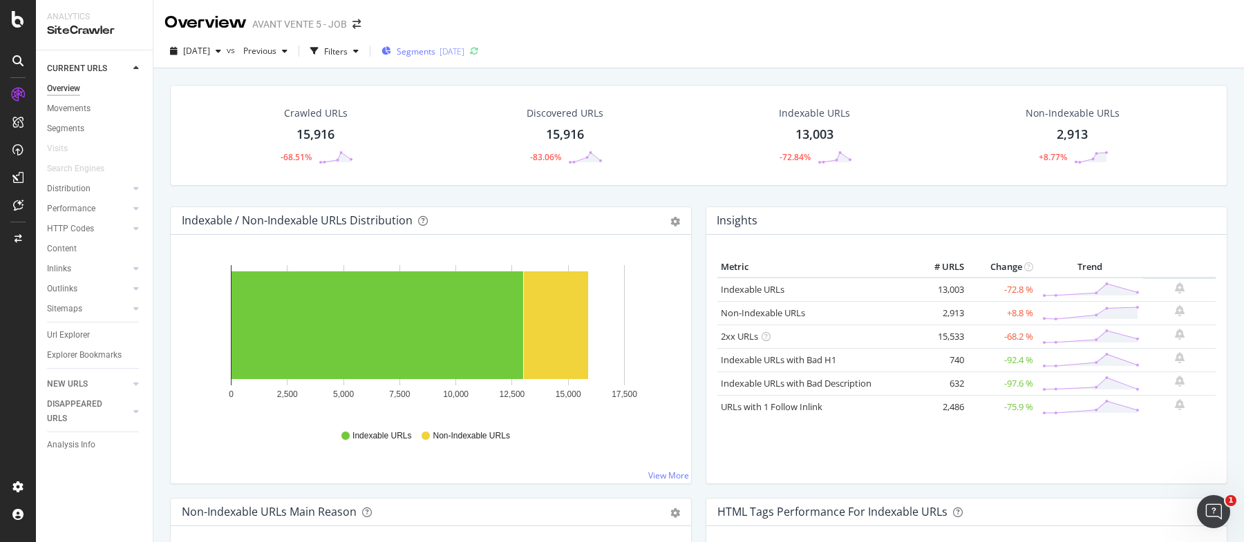
click at [464, 48] on div "[DATE]" at bounding box center [451, 52] width 25 height 12
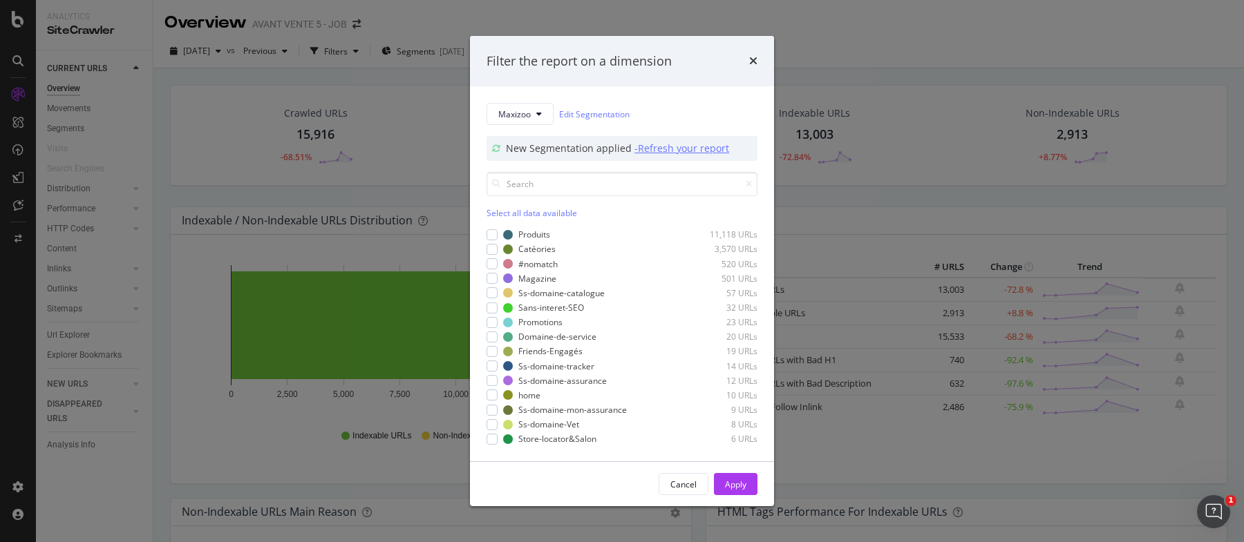
click at [672, 143] on div "- Refresh your report" at bounding box center [681, 149] width 95 height 14
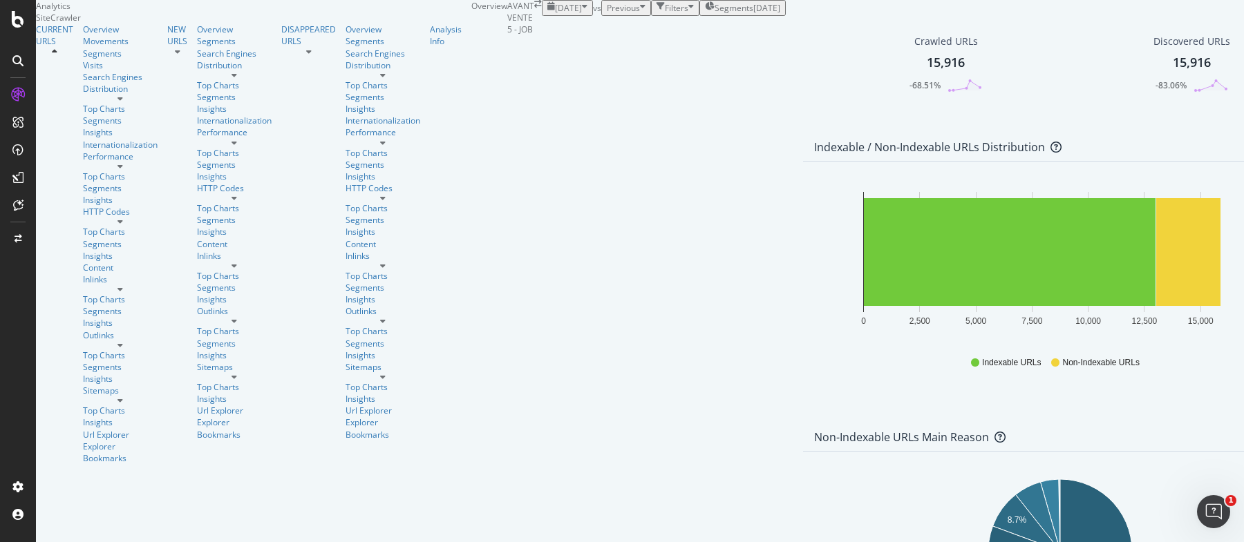
click at [753, 14] on div "2025-09-30" at bounding box center [766, 8] width 27 height 12
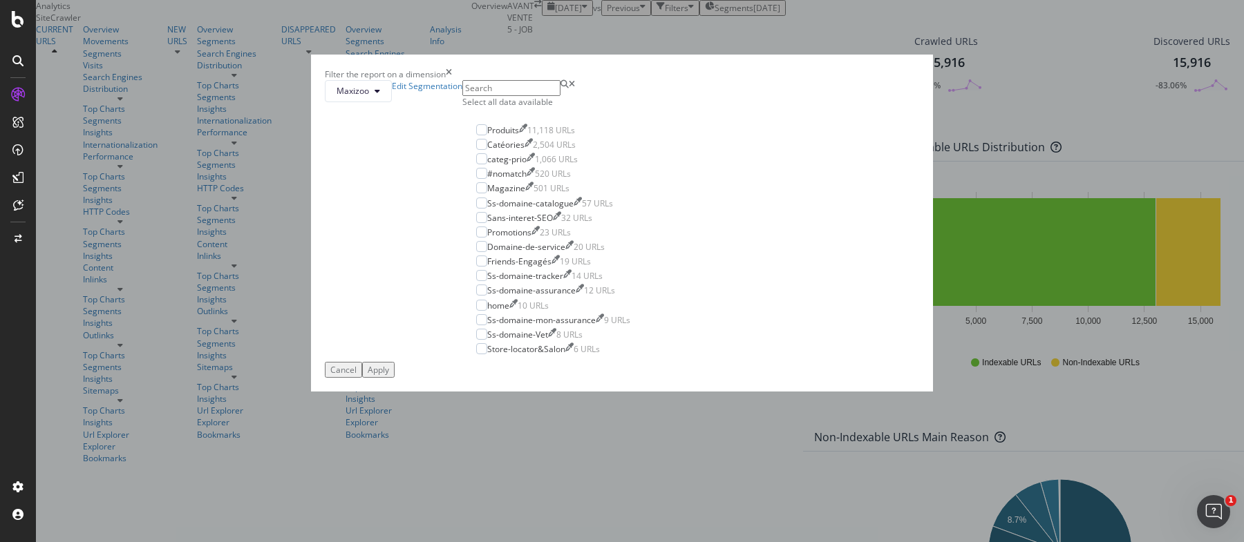
click at [524, 108] on div "Select all data available" at bounding box center [553, 102] width 182 height 12
click at [394, 378] on button "Apply" at bounding box center [378, 370] width 32 height 16
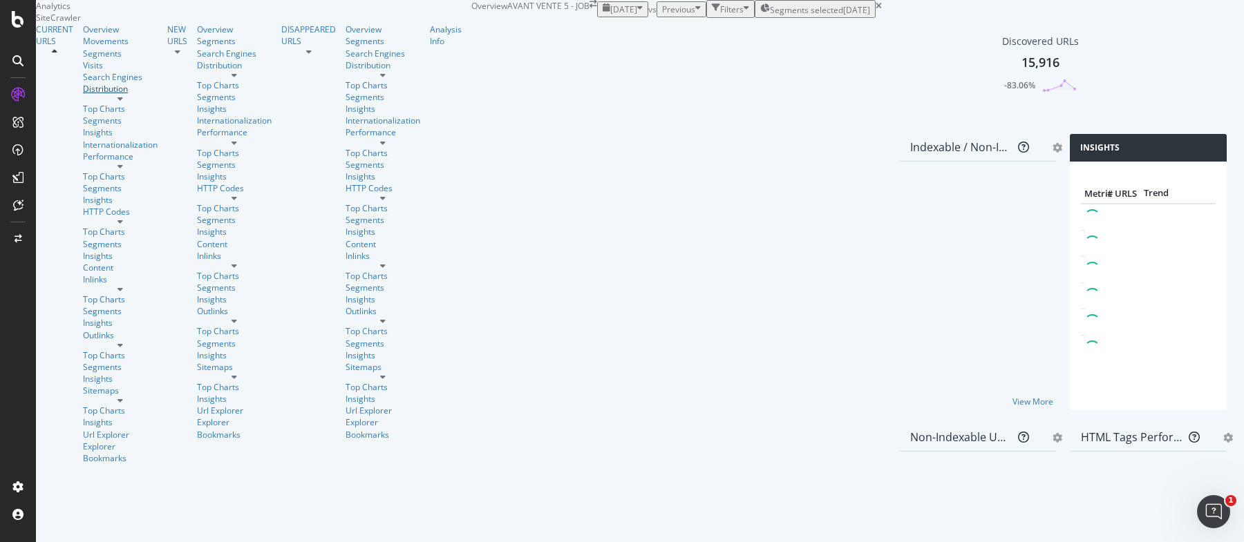
click at [83, 95] on div "Distribution" at bounding box center [120, 89] width 75 height 12
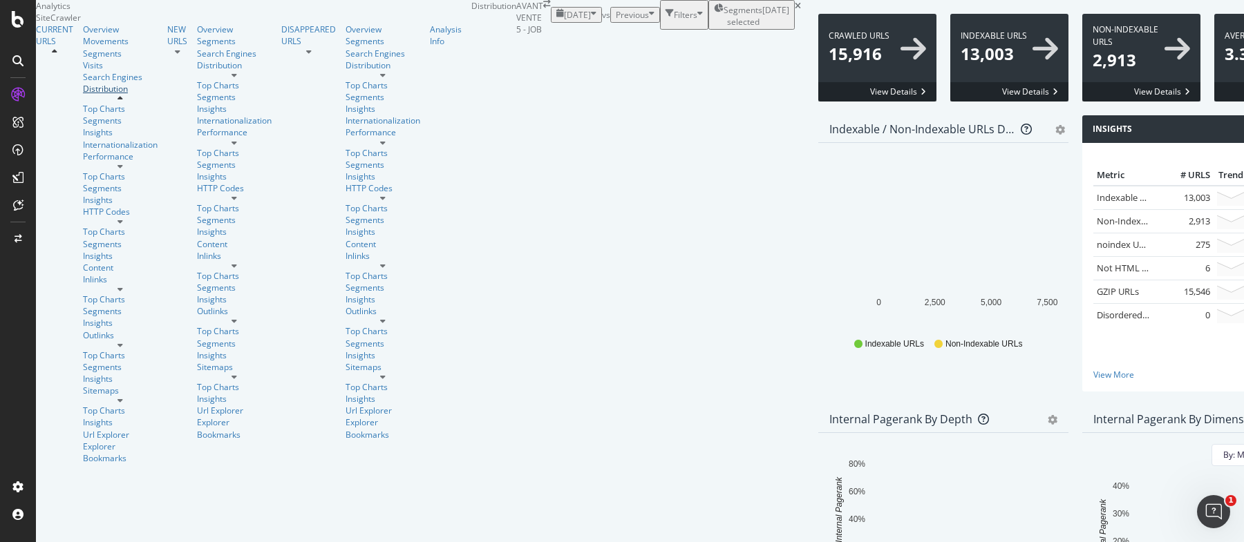
scroll to position [301, 0]
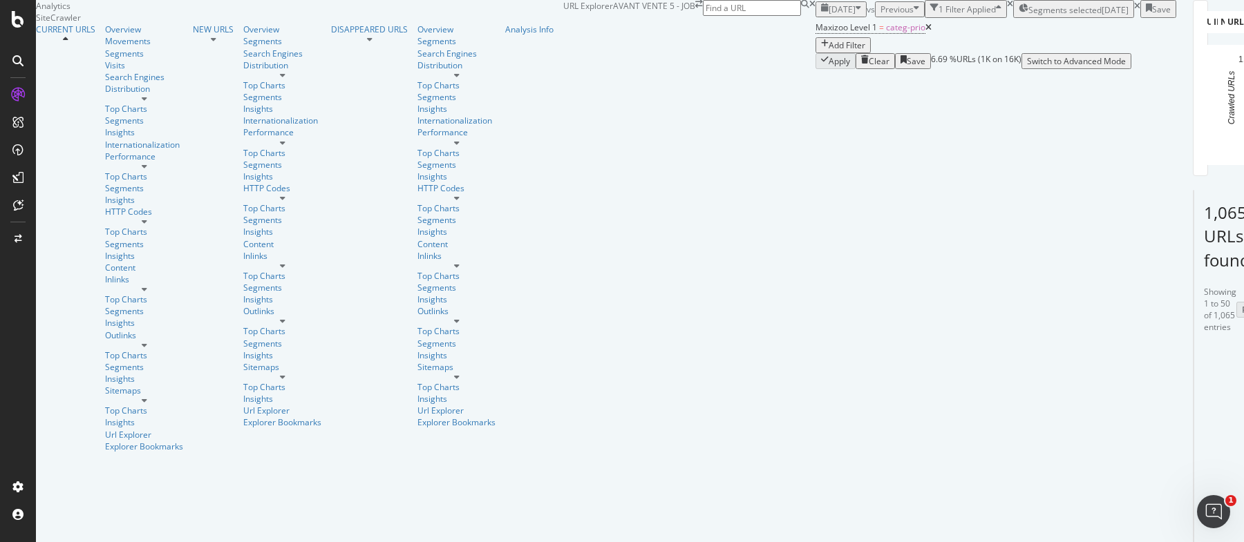
scroll to position [6, 0]
click at [925, 32] on icon at bounding box center [928, 27] width 6 height 8
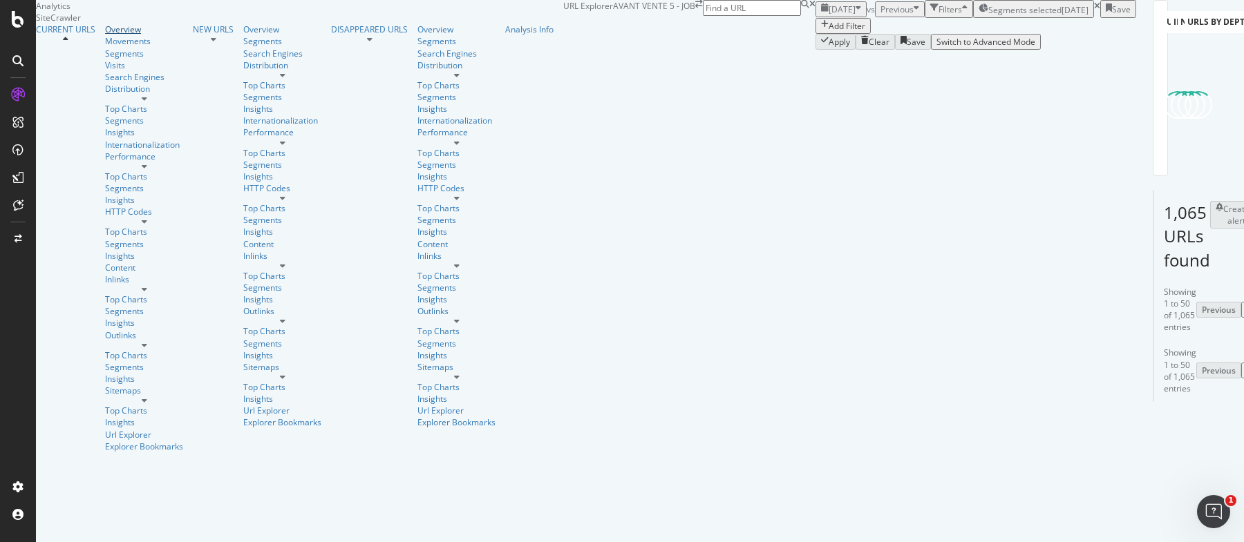
click at [105, 35] on div "Overview" at bounding box center [144, 29] width 78 height 12
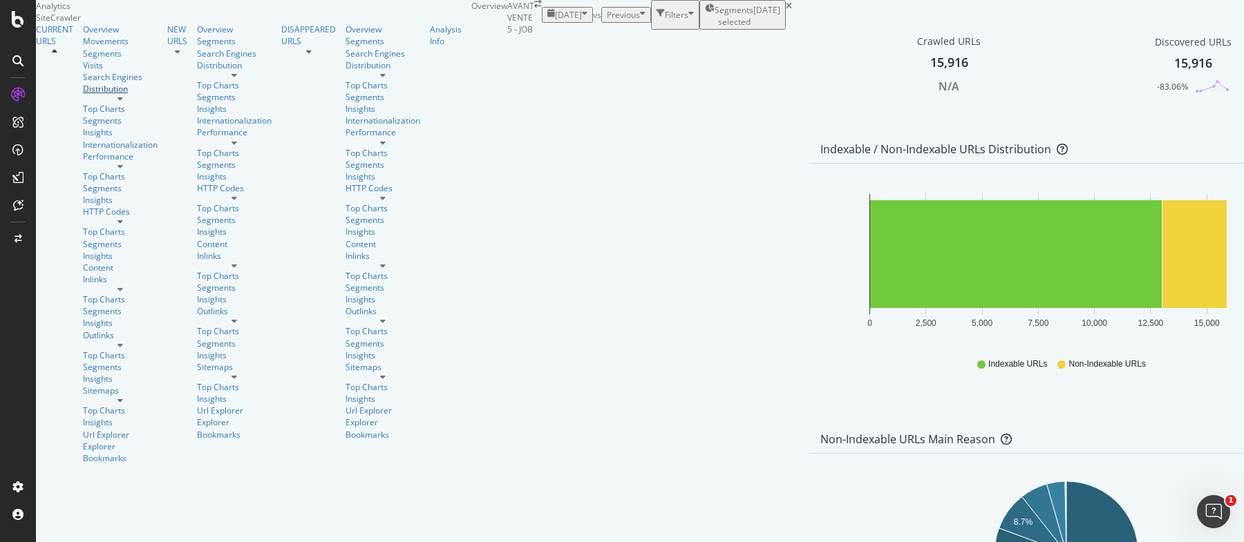
click at [83, 95] on div "Distribution" at bounding box center [120, 89] width 75 height 12
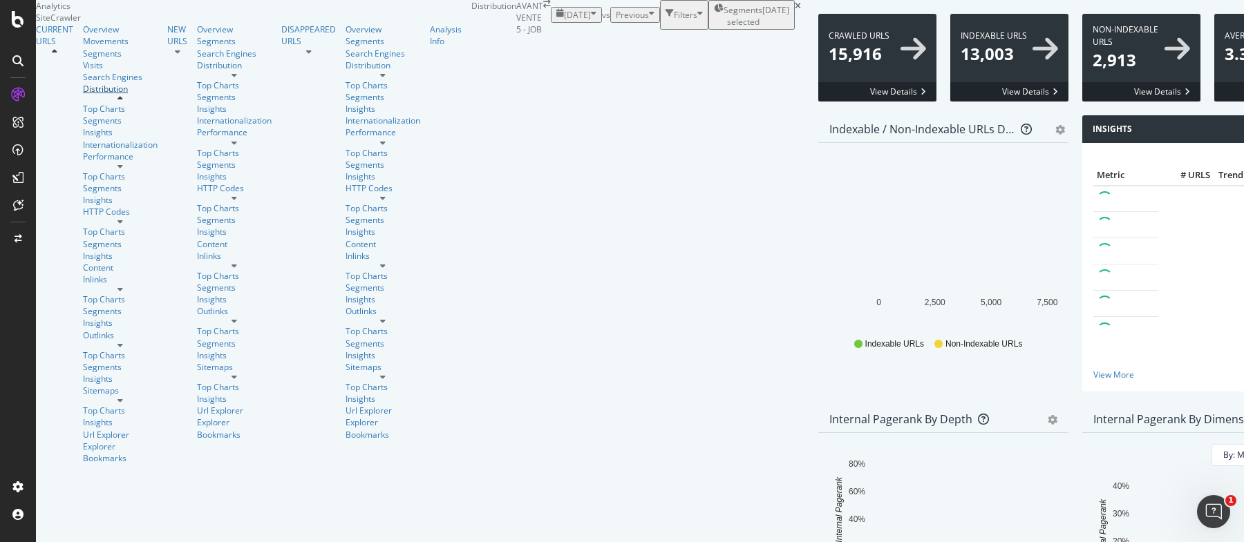
scroll to position [319, 0]
